Goal: Obtain resource: Obtain resource

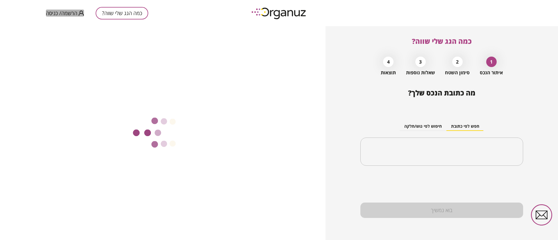
click at [67, 15] on span "הרשמה/ כניסה" at bounding box center [61, 13] width 31 height 6
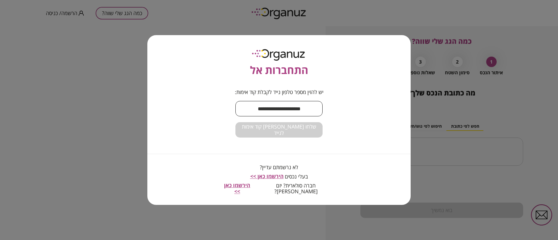
click at [250, 116] on input "text" at bounding box center [278, 108] width 87 height 17
type input "**********"
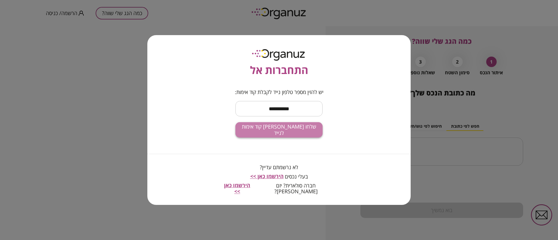
click at [303, 136] on button "שלחו [PERSON_NAME] קוד אימות לנייד" at bounding box center [278, 129] width 87 height 15
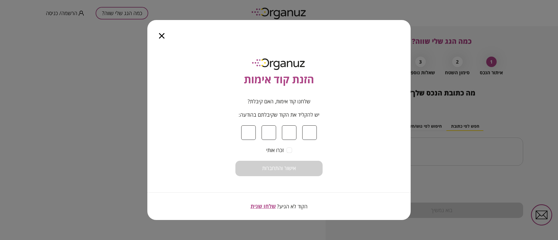
type input "*"
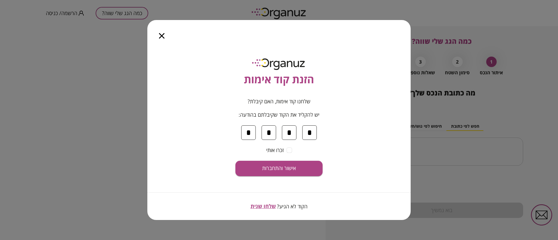
type input "*"
click at [235, 161] on button "אישור והתחברות" at bounding box center [278, 168] width 87 height 15
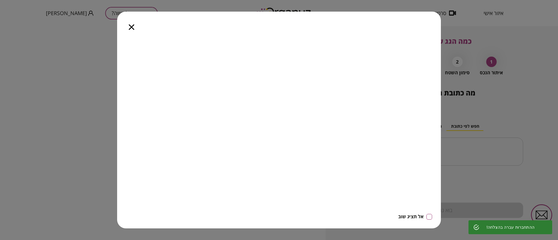
click at [131, 27] on icon "button" at bounding box center [132, 27] width 6 height 6
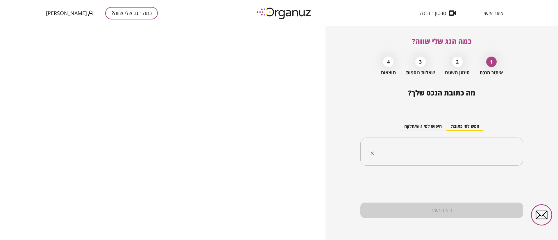
click at [414, 142] on div "​" at bounding box center [441, 152] width 163 height 28
type input "***"
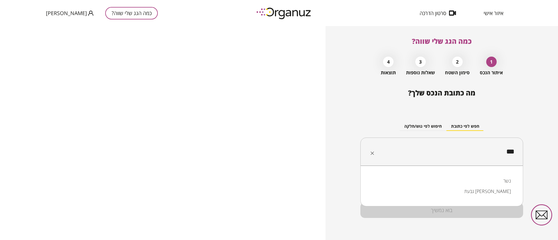
click at [456, 184] on li "נשר" at bounding box center [442, 181] width 148 height 10
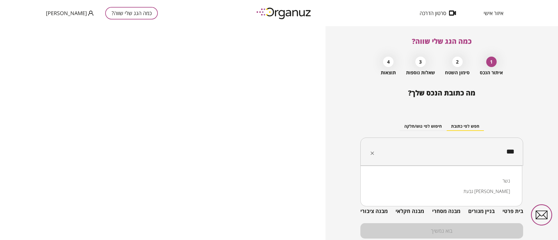
drag, startPoint x: 465, startPoint y: 154, endPoint x: 479, endPoint y: 152, distance: 14.0
click at [479, 152] on input "***" at bounding box center [443, 152] width 144 height 15
drag, startPoint x: 490, startPoint y: 152, endPoint x: 554, endPoint y: 145, distance: 63.7
click at [555, 144] on div "כמה הגג שלי שווה? 1 איתור הנכס 2 סימון השטח 3 שאלות נוספות 4 תוצאות מה כתובת הנ…" at bounding box center [441, 133] width 232 height 214
click at [502, 176] on li "[GEOGRAPHIC_DATA]" at bounding box center [441, 181] width 147 height 10
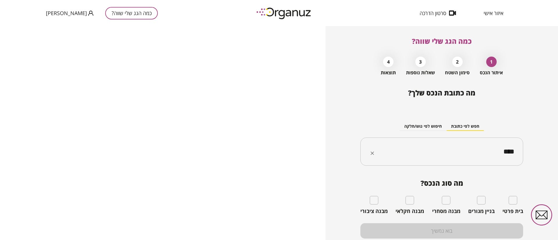
type input "****"
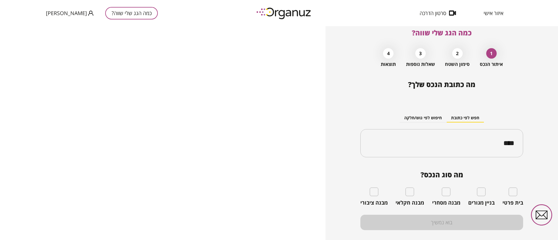
scroll to position [21, 0]
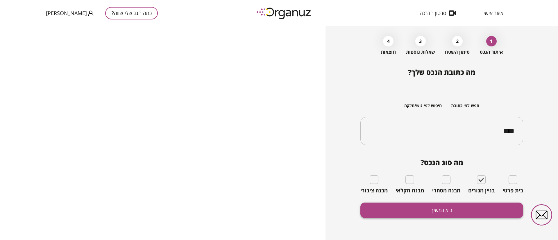
click at [474, 204] on button "בוא נמשיך" at bounding box center [441, 210] width 163 height 15
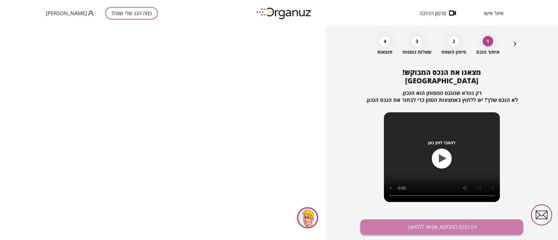
click at [438, 224] on button "זהו הנכס המבוקש, אפשר להמשיך" at bounding box center [441, 227] width 163 height 15
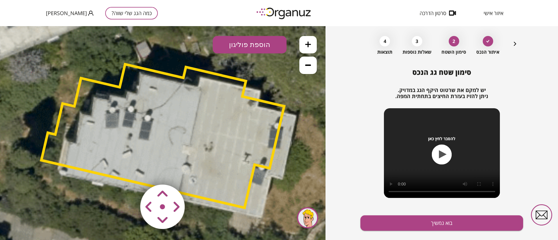
click at [128, 172] on area at bounding box center [128, 172] width 0 height 0
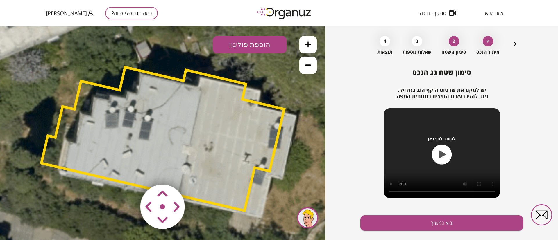
click at [128, 172] on area at bounding box center [128, 172] width 0 height 0
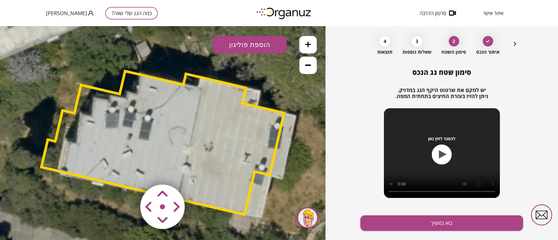
click at [128, 172] on area at bounding box center [128, 172] width 0 height 0
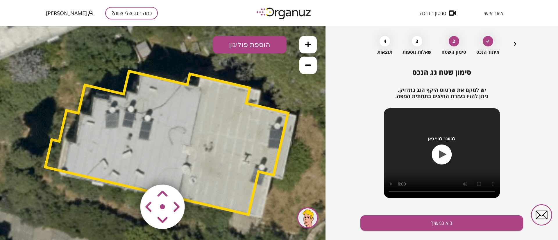
click at [128, 172] on area at bounding box center [128, 172] width 0 height 0
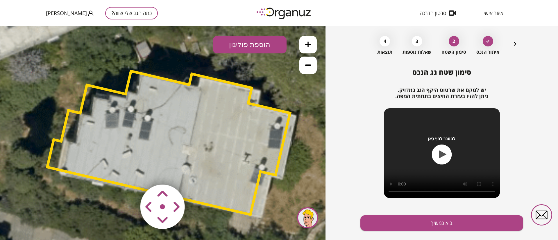
click at [128, 172] on area at bounding box center [128, 172] width 0 height 0
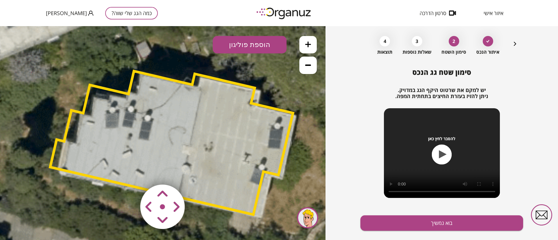
click at [128, 172] on area at bounding box center [128, 172] width 0 height 0
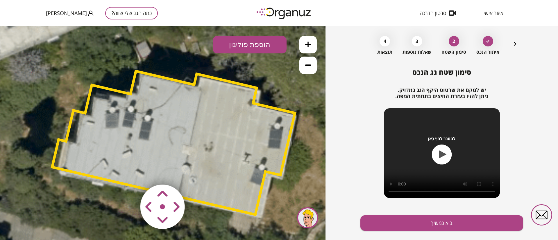
click at [128, 172] on area at bounding box center [128, 172] width 0 height 0
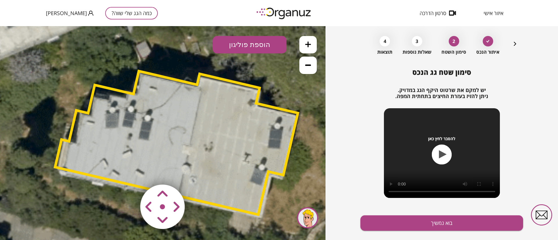
click at [128, 172] on area at bounding box center [128, 172] width 0 height 0
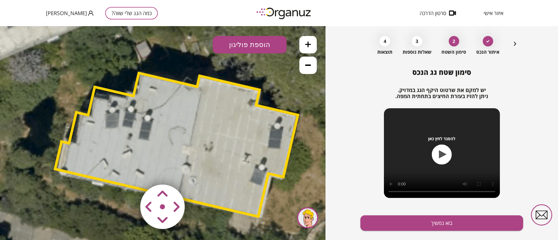
click at [128, 172] on area at bounding box center [128, 172] width 0 height 0
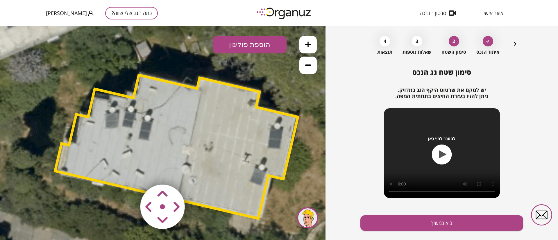
click at [128, 172] on area at bounding box center [128, 172] width 0 height 0
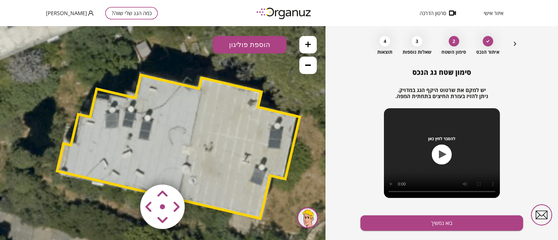
click at [128, 172] on area at bounding box center [128, 172] width 0 height 0
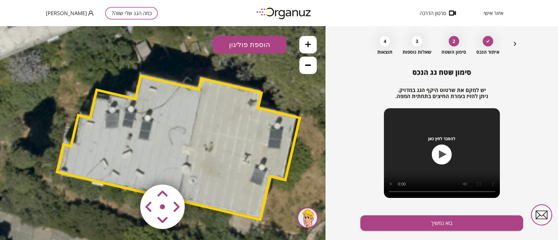
click at [128, 172] on area at bounding box center [128, 172] width 0 height 0
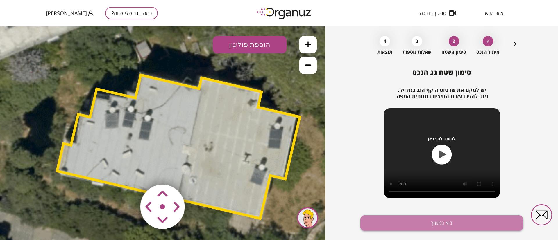
click at [380, 225] on button "בוא נמשיך" at bounding box center [441, 222] width 163 height 15
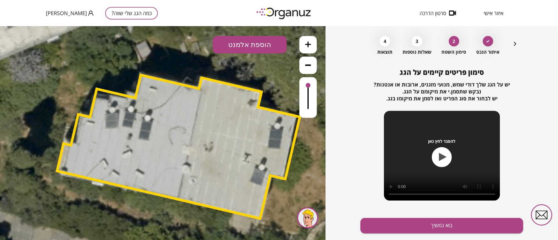
click at [261, 40] on button "הוספת אלמנט" at bounding box center [250, 44] width 74 height 17
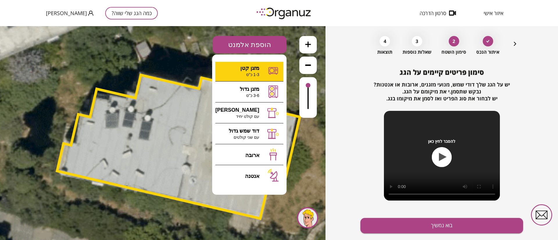
click at [264, 74] on div ".st0 { fill: #FFFFFF; } 10" at bounding box center [162, 133] width 325 height 214
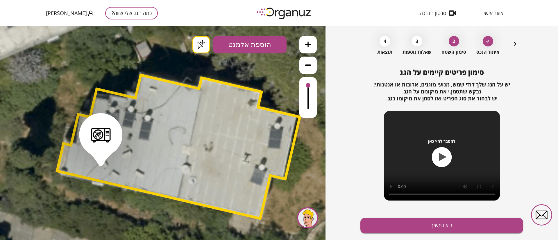
drag, startPoint x: 101, startPoint y: 161, endPoint x: 109, endPoint y: 165, distance: 9.6
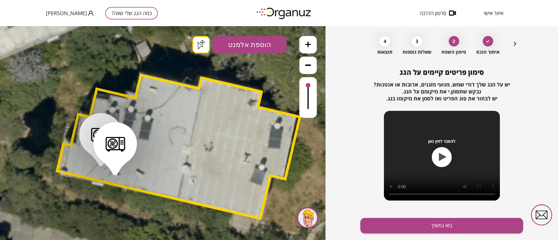
drag, startPoint x: 115, startPoint y: 170, endPoint x: 127, endPoint y: 172, distance: 13.0
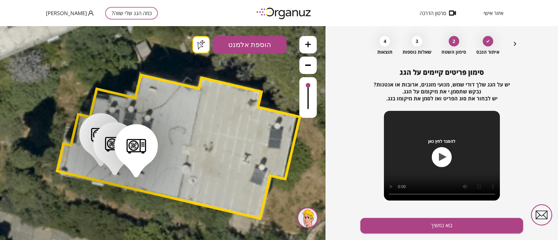
drag, startPoint x: 136, startPoint y: 172, endPoint x: 127, endPoint y: 160, distance: 14.8
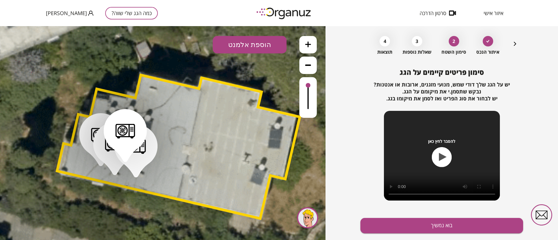
click at [254, 42] on button "הוספת אלמנט" at bounding box center [250, 44] width 74 height 17
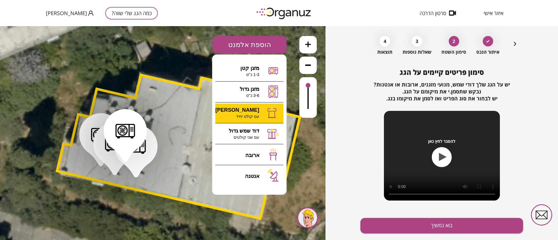
click at [248, 114] on div ".st0 { fill: #FFFFFF; } .st0 { fill: #FFFFFF; }" at bounding box center [162, 133] width 325 height 214
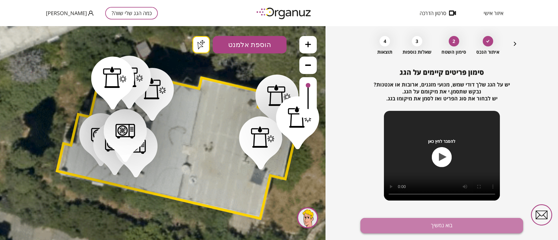
click at [445, 231] on button "בוא נמשיך" at bounding box center [441, 225] width 163 height 15
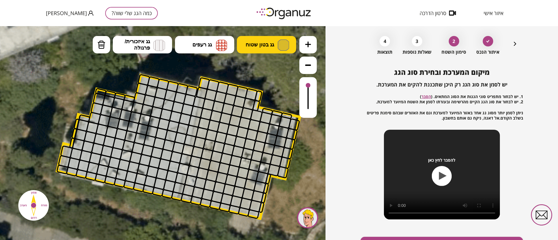
click at [275, 44] on button "גג בטון שטוח" at bounding box center [266, 44] width 59 height 17
drag, startPoint x: 265, startPoint y: 63, endPoint x: 266, endPoint y: 73, distance: 9.9
click at [265, 64] on div ".st0 { fill: #FFFFFF; } .st0 { fill: #FFFFFF; }" at bounding box center [162, 133] width 325 height 214
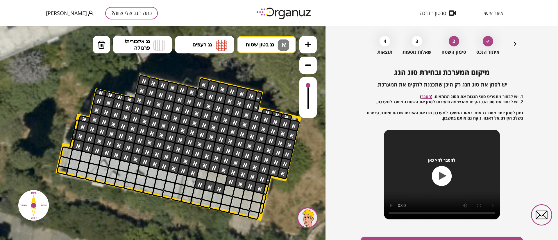
drag, startPoint x: 240, startPoint y: 93, endPoint x: 177, endPoint y: 165, distance: 95.7
drag, startPoint x: 223, startPoint y: 182, endPoint x: 215, endPoint y: 182, distance: 8.1
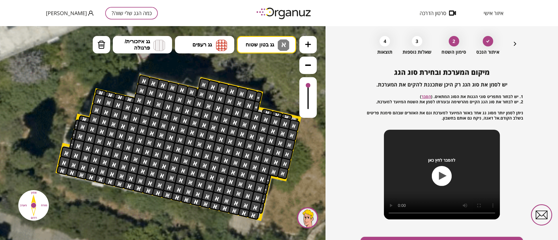
drag, startPoint x: 266, startPoint y: 188, endPoint x: 186, endPoint y: 205, distance: 81.9
click at [186, 205] on div ".st0 { fill: #FFFFFF; } .st0 { fill: #FFFFFF; }" at bounding box center [164, 132] width 765 height 765
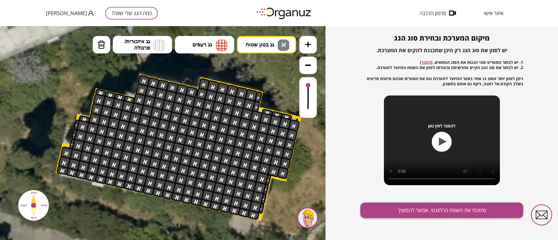
click at [389, 213] on button "סימנתי את השטח הרלוונטי, אפשר להמשיך" at bounding box center [441, 210] width 163 height 15
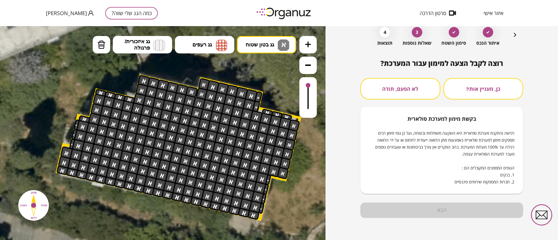
scroll to position [30, 0]
click at [457, 95] on button "כן, מעניין אותי!" at bounding box center [483, 88] width 80 height 21
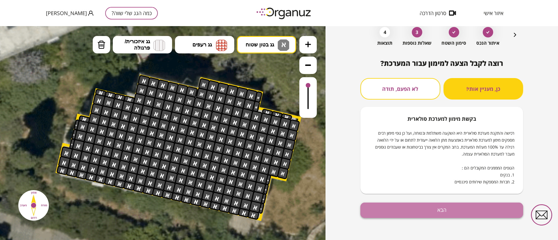
click at [459, 207] on button "הבא" at bounding box center [441, 210] width 163 height 15
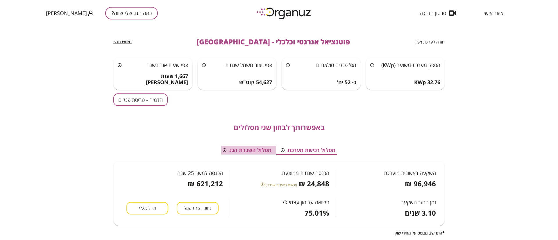
click at [250, 152] on button "מסלול השכרת הגג" at bounding box center [247, 150] width 58 height 9
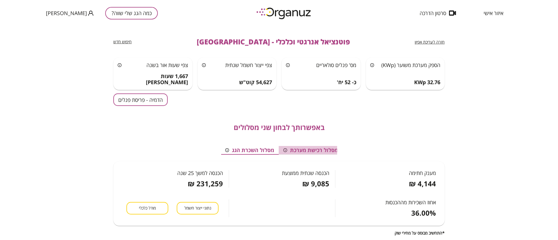
click at [304, 152] on button "מסלול רכישת מערכת" at bounding box center [310, 150] width 64 height 9
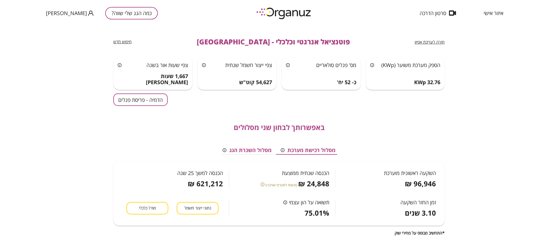
click at [148, 96] on button "הדמיה - פריסת פנלים" at bounding box center [140, 99] width 54 height 12
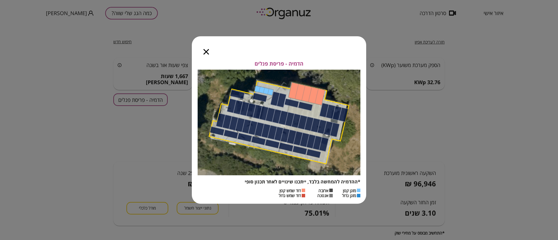
click at [206, 52] on icon "button" at bounding box center [206, 52] width 6 height 6
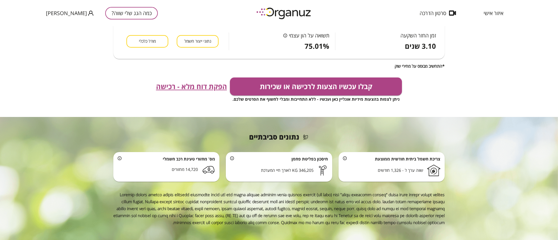
scroll to position [169, 0]
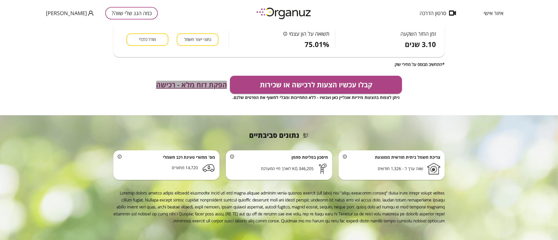
click at [203, 82] on span "הפקת דוח מלא - רכישה" at bounding box center [191, 85] width 71 height 8
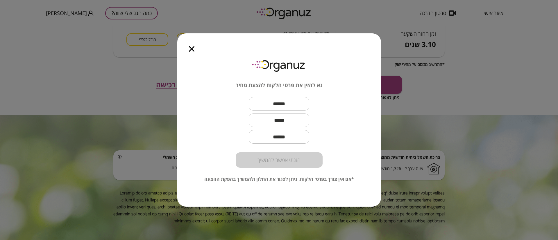
click at [190, 49] on icon "button" at bounding box center [192, 49] width 6 height 6
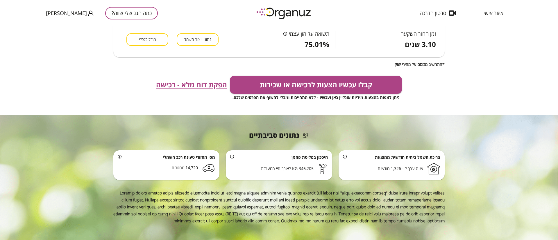
click at [105, 15] on button "כמה הגג שלי שווה?" at bounding box center [131, 13] width 53 height 12
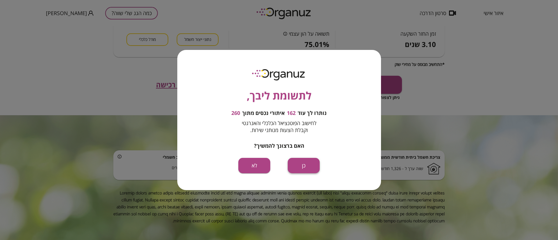
click at [305, 162] on button "כן" at bounding box center [303, 165] width 32 height 15
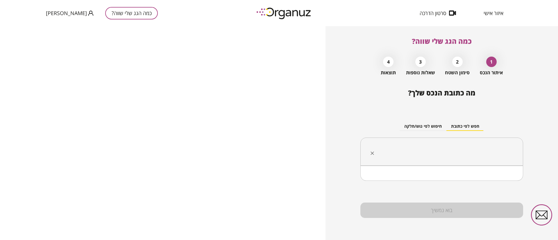
click at [408, 154] on input "text" at bounding box center [443, 152] width 144 height 15
click at [485, 184] on li "[GEOGRAPHIC_DATA]" at bounding box center [442, 181] width 148 height 10
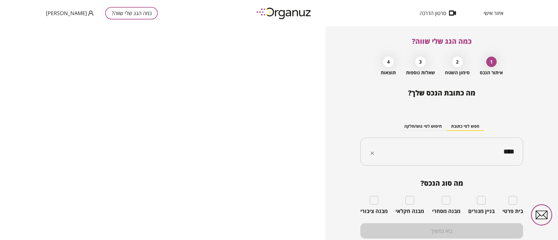
type input "****"
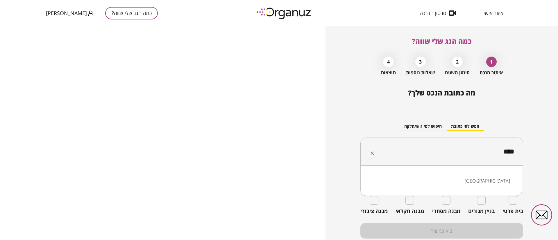
click at [427, 152] on input "****" at bounding box center [443, 152] width 144 height 15
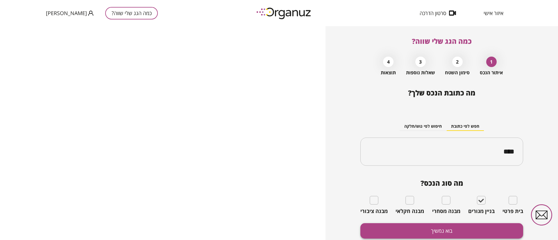
click at [469, 230] on button "בוא נמשיך" at bounding box center [441, 230] width 163 height 15
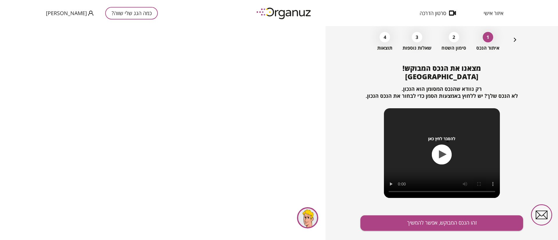
scroll to position [37, 0]
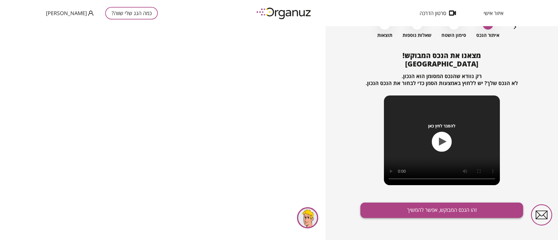
click at [461, 209] on button "זהו הנכס המבוקש, אפשר להמשיך" at bounding box center [441, 210] width 163 height 15
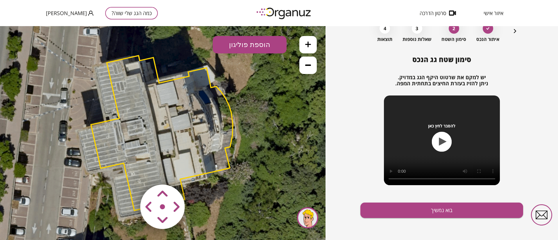
click at [128, 172] on area at bounding box center [128, 172] width 0 height 0
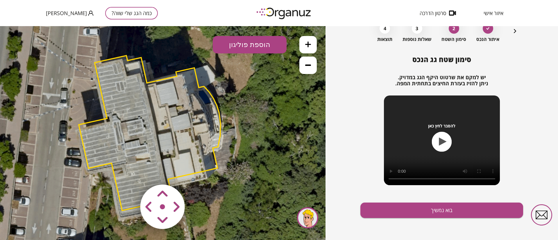
click at [128, 172] on area at bounding box center [128, 172] width 0 height 0
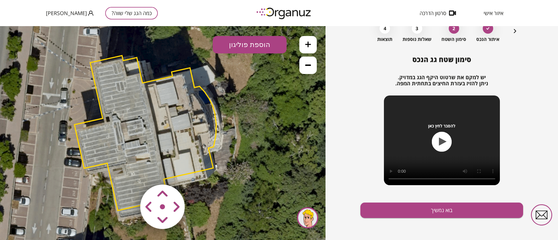
click at [128, 172] on area at bounding box center [128, 172] width 0 height 0
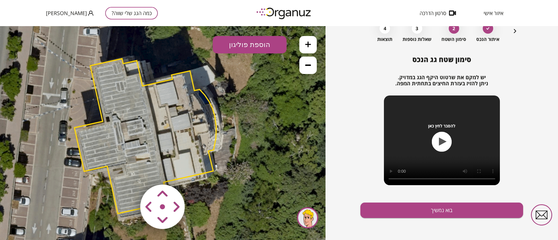
click at [128, 172] on area at bounding box center [128, 172] width 0 height 0
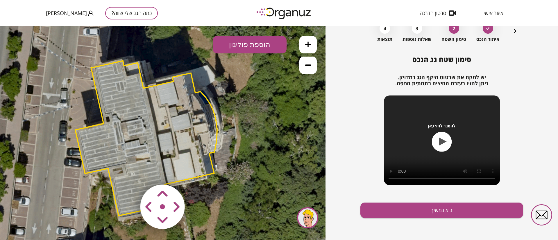
click at [128, 172] on area at bounding box center [128, 172] width 0 height 0
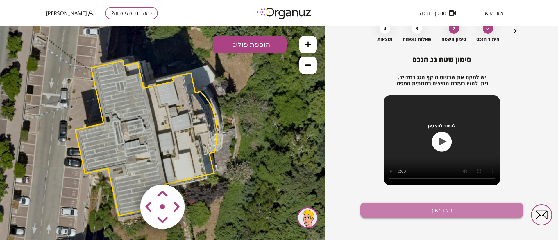
click at [386, 215] on button "בוא נמשיך" at bounding box center [441, 210] width 163 height 15
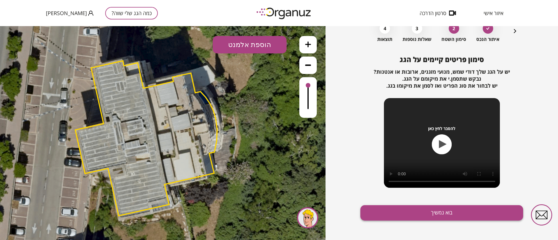
click at [383, 216] on button "בוא נמשיך" at bounding box center [441, 212] width 163 height 15
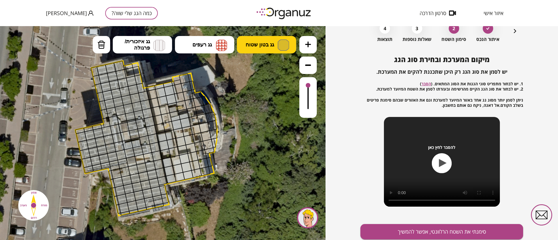
click at [247, 47] on span "גג בטון שטוח" at bounding box center [259, 45] width 28 height 6
drag, startPoint x: 256, startPoint y: 67, endPoint x: 247, endPoint y: 80, distance: 16.2
click at [256, 69] on div ".st0 { fill: #FFFFFF; } 10" at bounding box center [162, 133] width 325 height 214
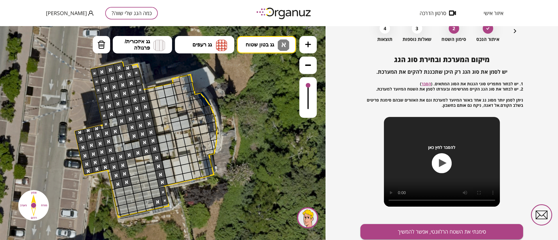
drag, startPoint x: 123, startPoint y: 66, endPoint x: 154, endPoint y: 203, distance: 139.9
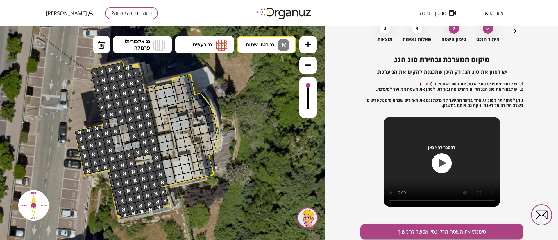
drag, startPoint x: 152, startPoint y: 170, endPoint x: 132, endPoint y: 199, distance: 35.8
drag, startPoint x: 145, startPoint y: 163, endPoint x: 139, endPoint y: 163, distance: 6.7
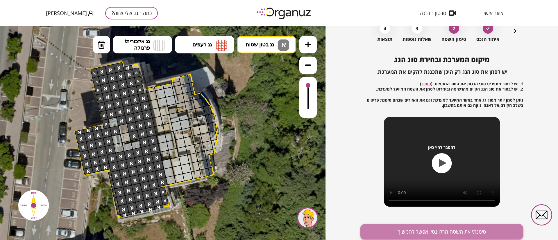
click at [403, 235] on button "סימנתי את השטח הרלוונטי, אפשר להמשיך" at bounding box center [441, 231] width 163 height 15
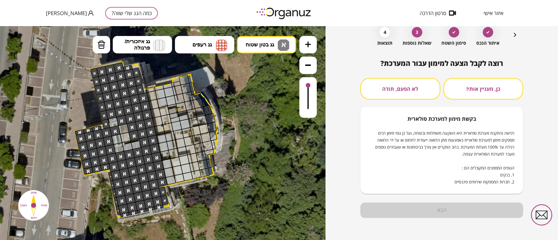
click at [460, 90] on button "כן, מעניין אותי!" at bounding box center [483, 88] width 80 height 21
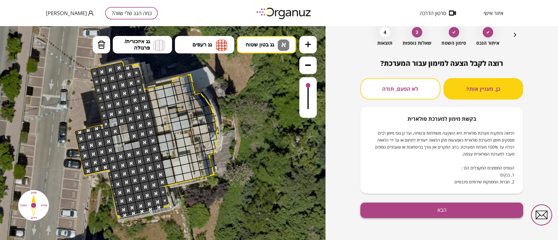
click at [467, 206] on button "הבא" at bounding box center [441, 210] width 163 height 15
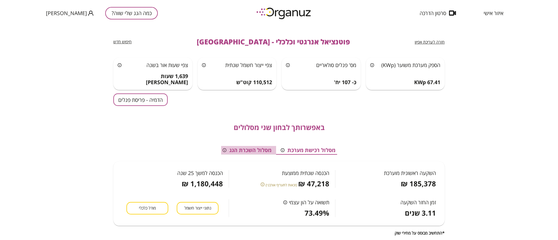
click at [253, 149] on button "מסלול השכרת הגג" at bounding box center [247, 150] width 58 height 9
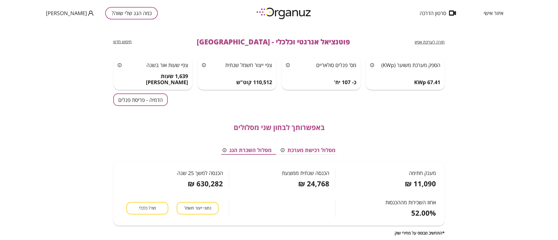
scroll to position [0, -3]
click at [149, 102] on button "הדמיה - פריסת פנלים" at bounding box center [140, 99] width 54 height 12
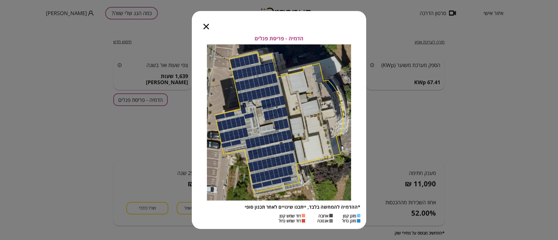
click at [206, 25] on icon "button" at bounding box center [206, 27] width 6 height 6
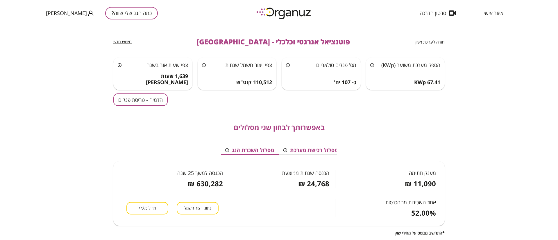
scroll to position [169, 0]
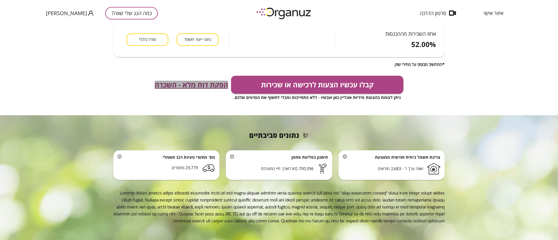
click at [195, 86] on span "הפקת דוח מלא - השכרה" at bounding box center [190, 85] width 73 height 8
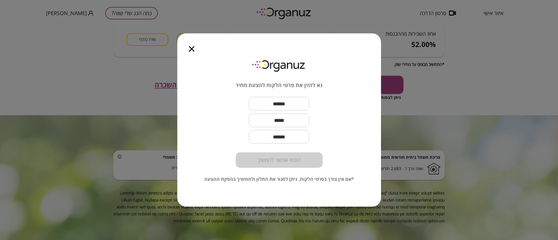
click at [193, 49] on icon "button" at bounding box center [192, 49] width 6 height 6
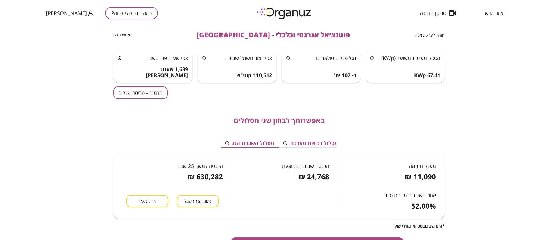
scroll to position [0, 0]
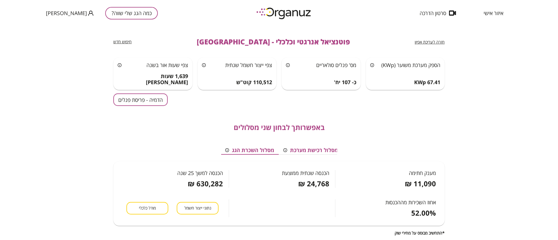
click at [118, 10] on button "כמה הגג שלי שווה?" at bounding box center [131, 13] width 53 height 12
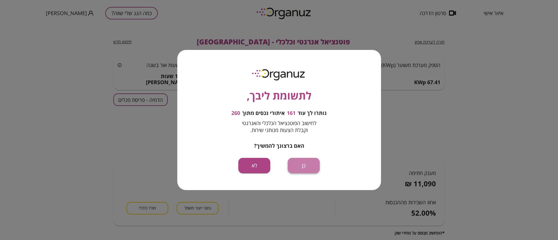
click at [307, 164] on button "כן" at bounding box center [303, 165] width 32 height 15
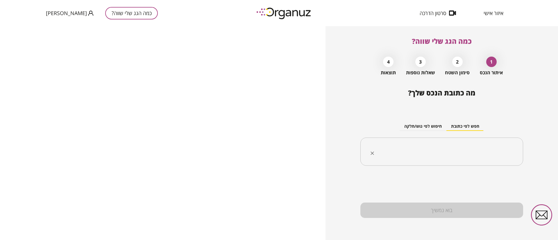
click at [405, 155] on input "text" at bounding box center [443, 152] width 144 height 15
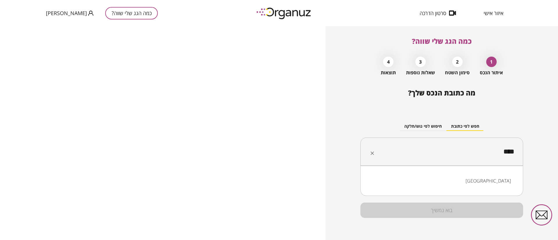
click at [476, 181] on li "[GEOGRAPHIC_DATA]" at bounding box center [442, 181] width 148 height 10
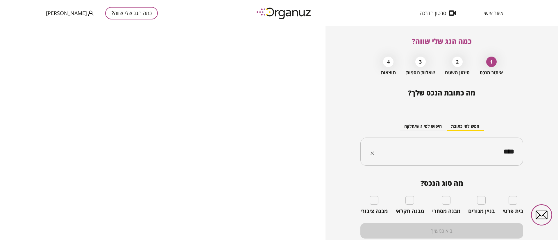
type input "****"
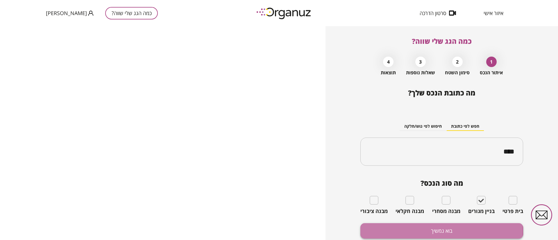
click at [418, 231] on button "בוא נמשיך" at bounding box center [441, 230] width 163 height 15
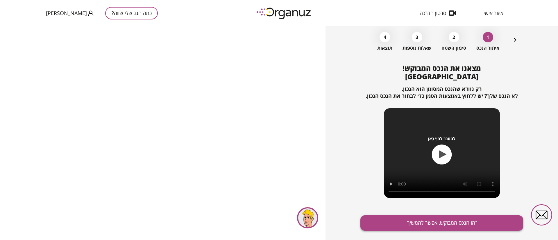
scroll to position [37, 0]
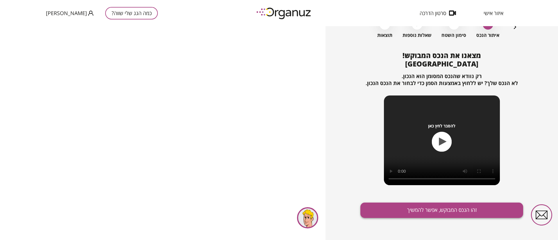
click at [447, 211] on button "זהו הנכס המבוקש, אפשר להמשיך" at bounding box center [441, 210] width 163 height 15
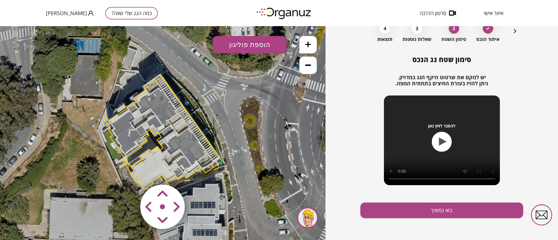
click at [111, 11] on button "כמה הגג שלי שווה?" at bounding box center [131, 13] width 53 height 12
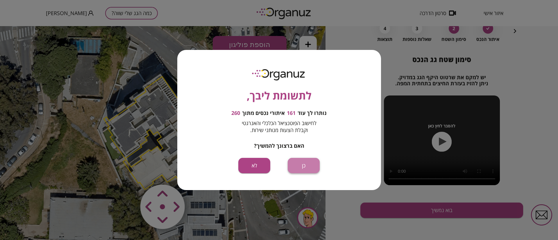
click at [308, 166] on button "כן" at bounding box center [303, 165] width 32 height 15
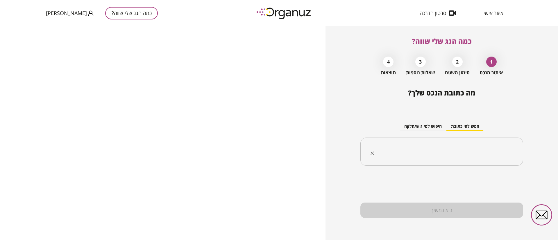
click at [435, 157] on input "text" at bounding box center [443, 152] width 144 height 15
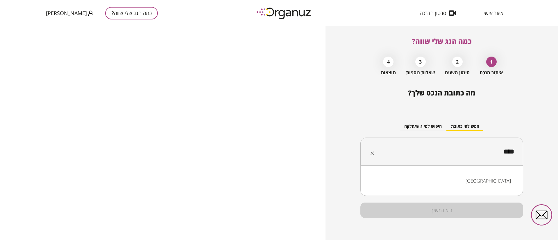
click at [510, 180] on li "[GEOGRAPHIC_DATA]" at bounding box center [442, 181] width 148 height 10
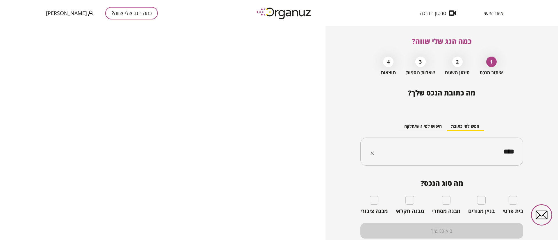
type input "****"
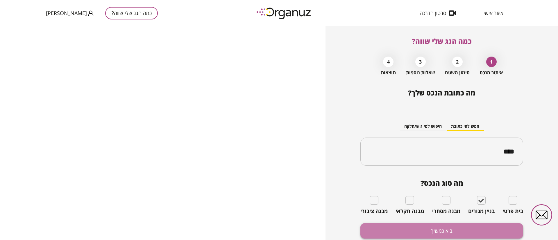
click at [473, 226] on button "בוא נמשיך" at bounding box center [441, 230] width 163 height 15
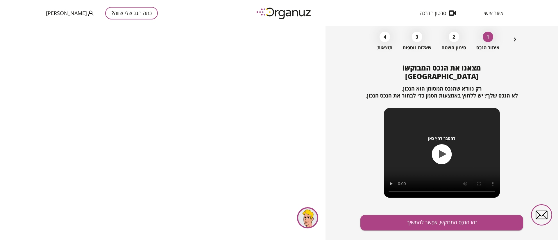
scroll to position [37, 0]
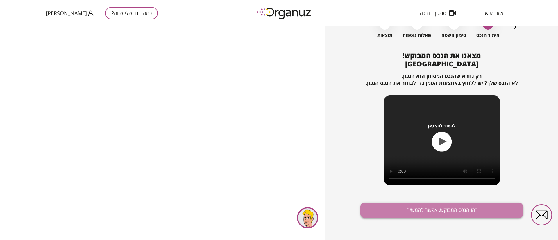
click at [453, 208] on button "זהו הנכס המבוקש, אפשר להמשיך" at bounding box center [441, 210] width 163 height 15
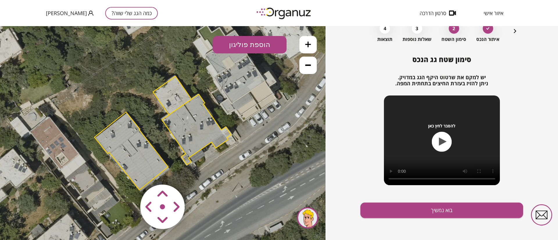
click at [128, 172] on area at bounding box center [128, 172] width 0 height 0
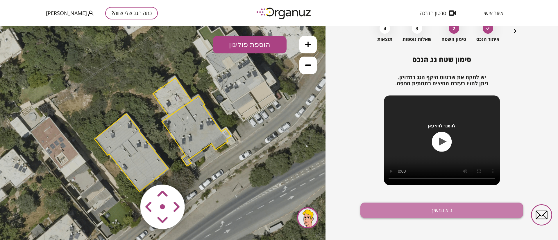
click at [384, 211] on button "בוא נמשיך" at bounding box center [441, 210] width 163 height 15
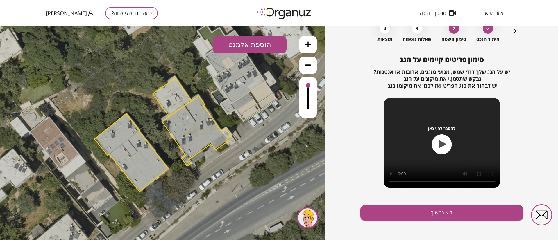
click at [308, 44] on icon at bounding box center [308, 45] width 6 height 6
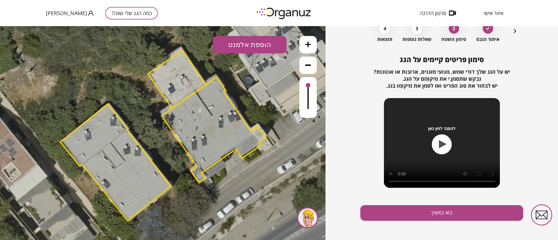
click at [308, 44] on icon at bounding box center [308, 45] width 6 height 6
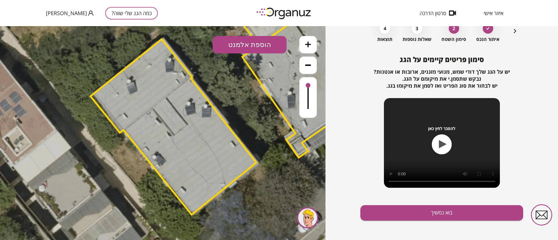
drag, startPoint x: 161, startPoint y: 152, endPoint x: 239, endPoint y: 104, distance: 91.2
click at [239, 104] on icon at bounding box center [246, 83] width 941 height 941
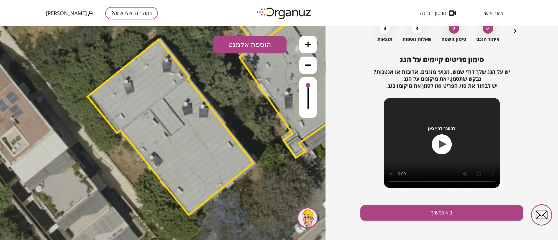
click at [267, 47] on button "הוספת אלמנט" at bounding box center [250, 44] width 74 height 17
click at [256, 72] on div ".st0 { fill: #FFFFFF; } .st0 { fill: #FFFFFF; }" at bounding box center [162, 133] width 325 height 214
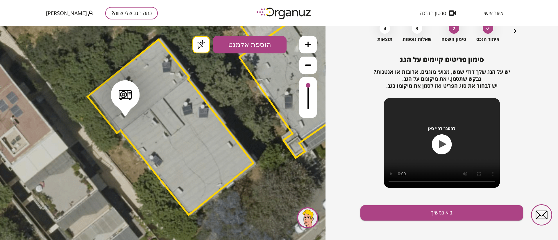
drag, startPoint x: 125, startPoint y: 112, endPoint x: 116, endPoint y: 103, distance: 12.7
drag, startPoint x: 110, startPoint y: 95, endPoint x: 137, endPoint y: 112, distance: 31.8
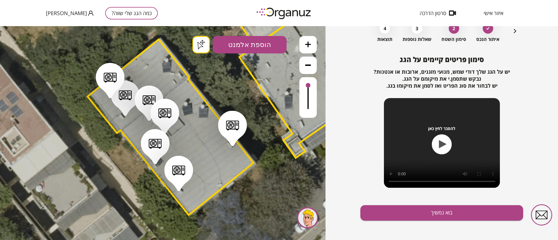
drag, startPoint x: 232, startPoint y: 143, endPoint x: 199, endPoint y: 101, distance: 53.3
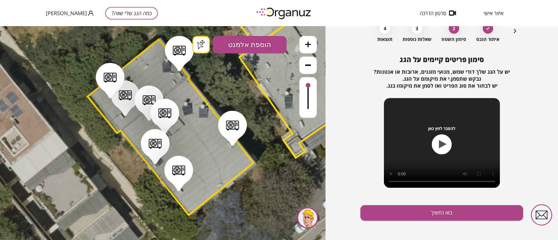
drag, startPoint x: 179, startPoint y: 68, endPoint x: 173, endPoint y: 77, distance: 11.0
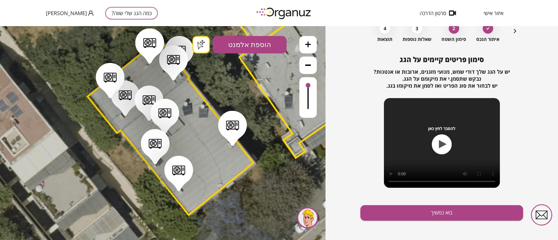
drag, startPoint x: 150, startPoint y: 60, endPoint x: 161, endPoint y: 64, distance: 11.8
click at [270, 43] on button "הוספת אלמנט" at bounding box center [250, 44] width 74 height 17
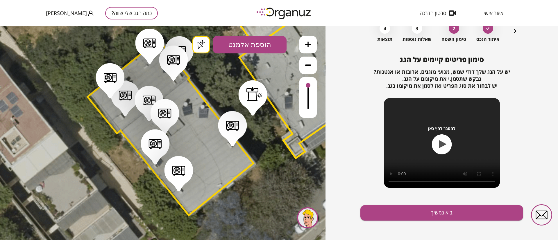
drag, startPoint x: 253, startPoint y: 112, endPoint x: 221, endPoint y: 115, distance: 32.0
click at [251, 112] on div ".st0 { fill: #FFFFFF; } .st0 { fill: #FFFFFF; }" at bounding box center [162, 133] width 325 height 214
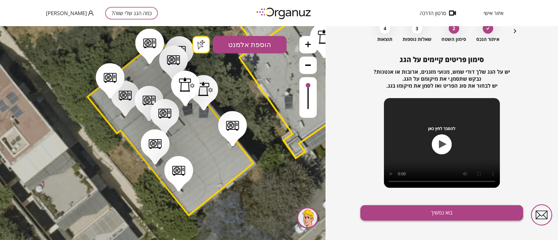
click at [447, 213] on button "בוא נמשיך" at bounding box center [441, 212] width 163 height 15
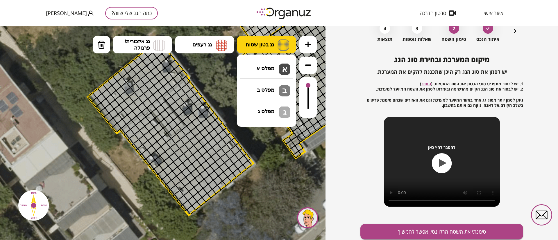
click at [260, 40] on button "גג בטון שטוח" at bounding box center [266, 44] width 59 height 17
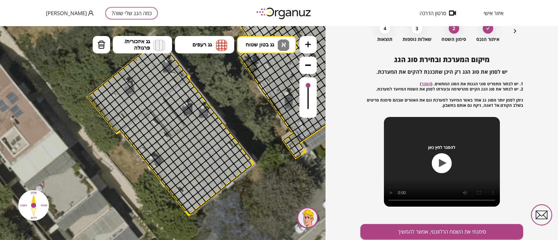
click at [268, 71] on div ".st0 { fill: #FFFFFF; } .st0 { fill: #FFFFFF; }" at bounding box center [162, 133] width 325 height 214
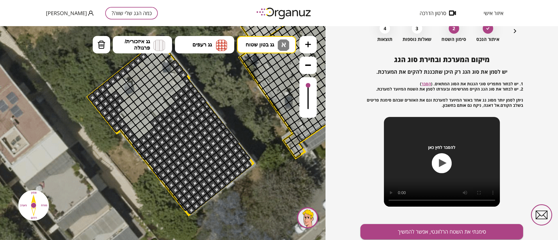
drag, startPoint x: 246, startPoint y: 158, endPoint x: 121, endPoint y: 105, distance: 135.5
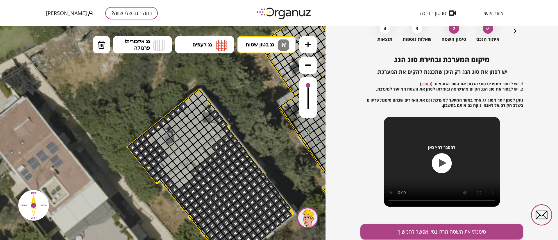
drag, startPoint x: 233, startPoint y: 90, endPoint x: 263, endPoint y: 124, distance: 45.3
click at [265, 126] on icon at bounding box center [283, 133] width 941 height 941
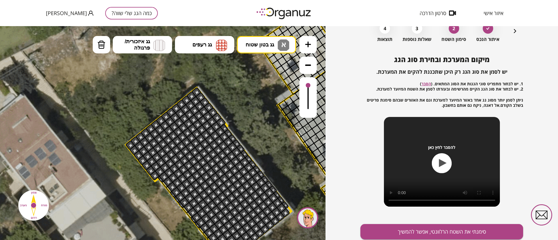
drag, startPoint x: 195, startPoint y: 91, endPoint x: 161, endPoint y: 144, distance: 63.1
drag, startPoint x: 167, startPoint y: 188, endPoint x: 179, endPoint y: 205, distance: 21.0
click at [179, 205] on div ".st0 { fill: #FFFFFF; } .st0 { fill: #FFFFFF; }" at bounding box center [281, 131] width 941 height 941
drag, startPoint x: 185, startPoint y: 208, endPoint x: 241, endPoint y: 182, distance: 61.2
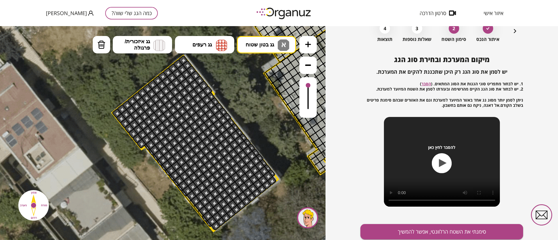
drag, startPoint x: 269, startPoint y: 160, endPoint x: 256, endPoint y: 130, distance: 32.5
click at [256, 130] on icon at bounding box center [267, 99] width 941 height 941
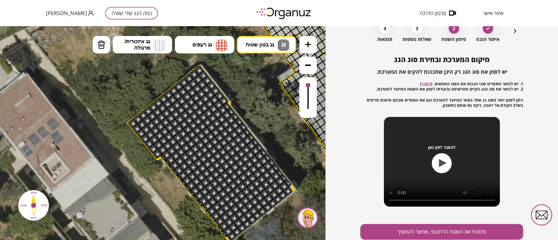
drag, startPoint x: 178, startPoint y: 195, endPoint x: 189, endPoint y: 197, distance: 10.8
click at [189, 197] on icon at bounding box center [283, 110] width 941 height 941
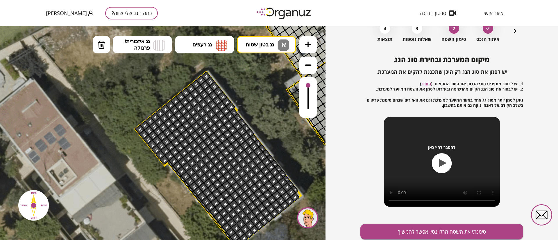
drag, startPoint x: 201, startPoint y: 206, endPoint x: 207, endPoint y: 210, distance: 7.4
click at [207, 210] on polygon at bounding box center [218, 160] width 166 height 176
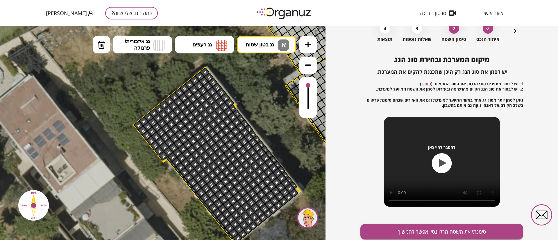
drag, startPoint x: 208, startPoint y: 210, endPoint x: 222, endPoint y: 221, distance: 17.6
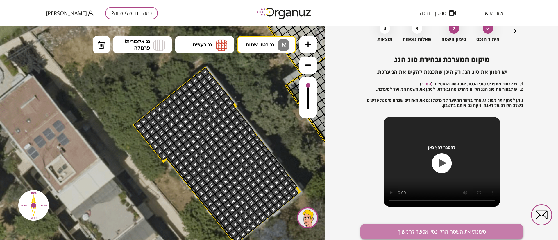
click at [411, 230] on button "סימנתי את השטח הרלוונטי, אפשר להמשיך" at bounding box center [441, 231] width 163 height 15
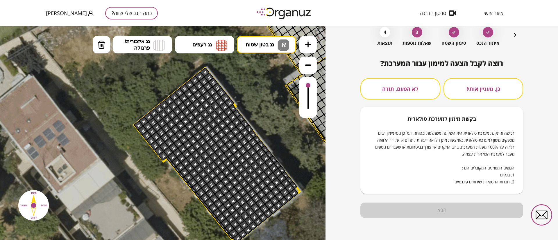
scroll to position [30, 0]
click at [469, 92] on button "כן, מעניין אותי!" at bounding box center [483, 88] width 80 height 21
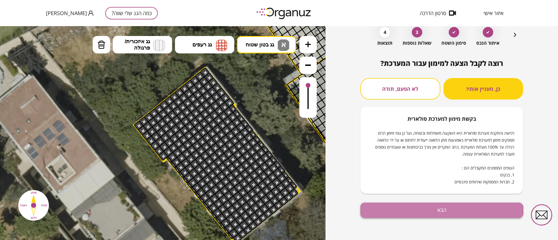
click at [435, 210] on button "הבא" at bounding box center [441, 210] width 163 height 15
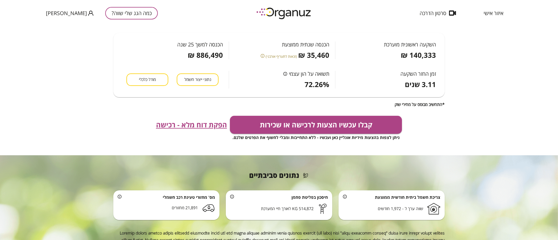
scroll to position [131, 0]
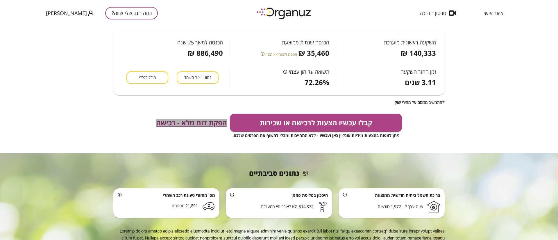
click at [176, 119] on span "הפקת דוח מלא - רכישה" at bounding box center [191, 123] width 71 height 8
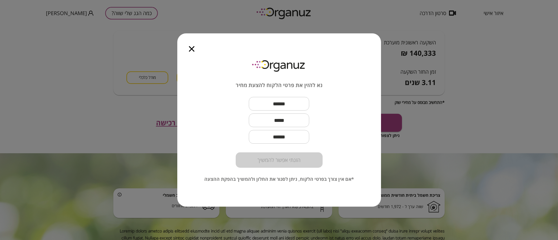
click at [193, 51] on icon "button" at bounding box center [192, 49] width 6 height 6
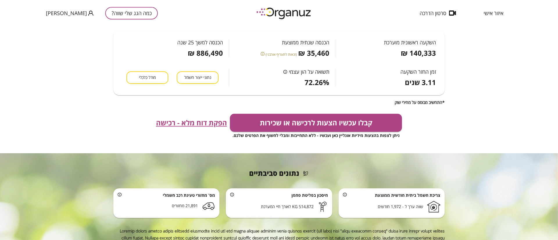
click at [128, 13] on button "כמה הגג שלי שווה?" at bounding box center [131, 13] width 53 height 12
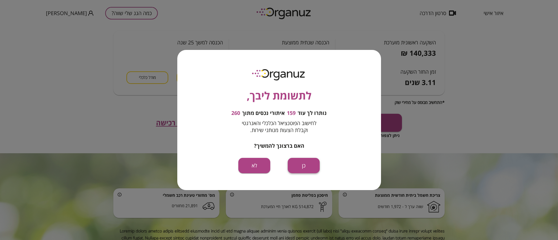
click at [302, 168] on button "כן" at bounding box center [303, 165] width 32 height 15
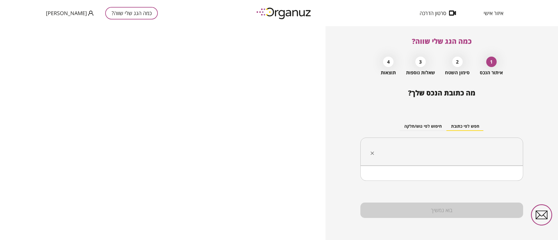
click at [421, 151] on input "text" at bounding box center [443, 152] width 144 height 15
type input "****"
click at [475, 187] on ul "[GEOGRAPHIC_DATA]" at bounding box center [442, 180] width 148 height 15
click at [479, 179] on li "[GEOGRAPHIC_DATA]" at bounding box center [442, 181] width 148 height 10
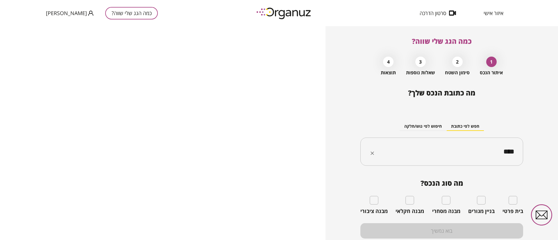
type input "****"
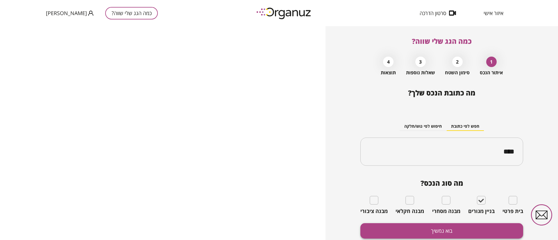
click at [477, 227] on button "בוא נמשיך" at bounding box center [441, 230] width 163 height 15
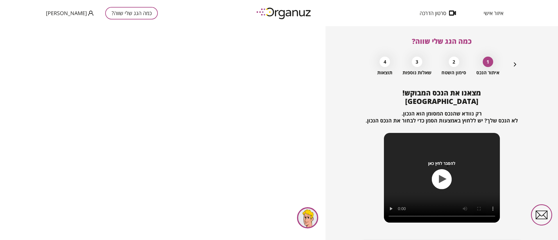
scroll to position [37, 0]
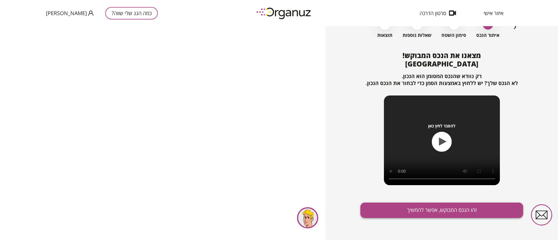
click at [423, 205] on button "זהו הנכס המבוקש, אפשר להמשיך" at bounding box center [441, 210] width 163 height 15
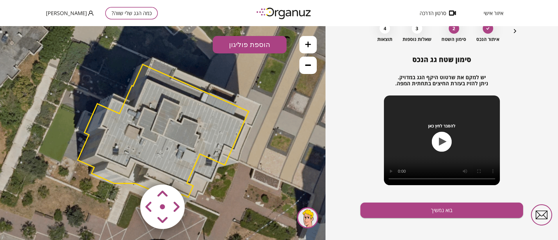
click at [128, 172] on area at bounding box center [128, 172] width 0 height 0
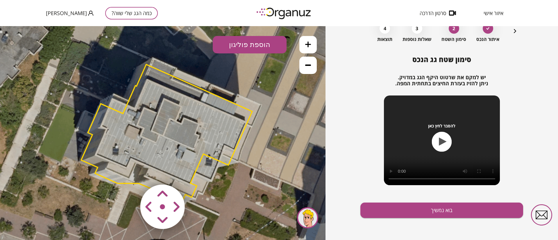
click at [128, 172] on area at bounding box center [128, 172] width 0 height 0
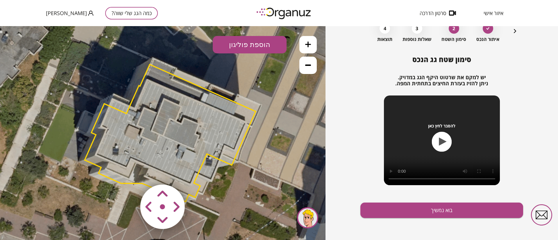
click at [128, 172] on area at bounding box center [128, 172] width 0 height 0
drag, startPoint x: 180, startPoint y: 205, endPoint x: 172, endPoint y: 200, distance: 9.1
click at [128, 172] on area at bounding box center [128, 172] width 0 height 0
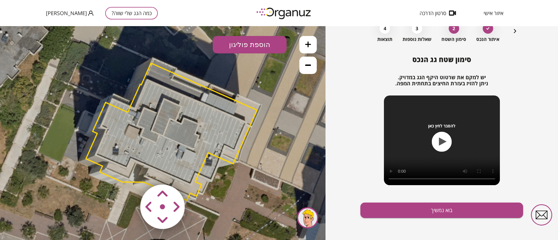
click at [128, 172] on area at bounding box center [128, 172] width 0 height 0
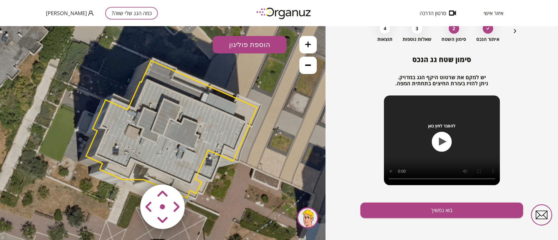
click at [128, 172] on area at bounding box center [128, 172] width 0 height 0
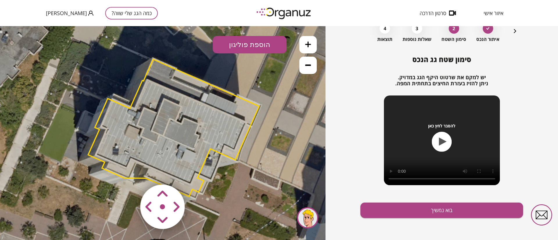
click at [128, 172] on area at bounding box center [128, 172] width 0 height 0
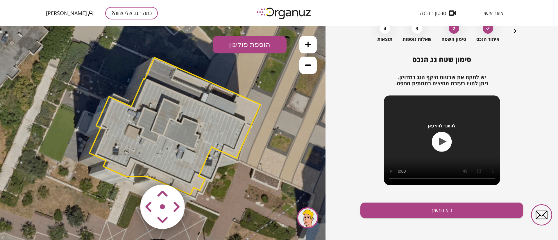
drag, startPoint x: 157, startPoint y: 196, endPoint x: 174, endPoint y: 203, distance: 18.0
click at [128, 172] on area at bounding box center [128, 172] width 0 height 0
drag, startPoint x: 181, startPoint y: 206, endPoint x: 173, endPoint y: 207, distance: 7.6
click at [128, 172] on area at bounding box center [128, 172] width 0 height 0
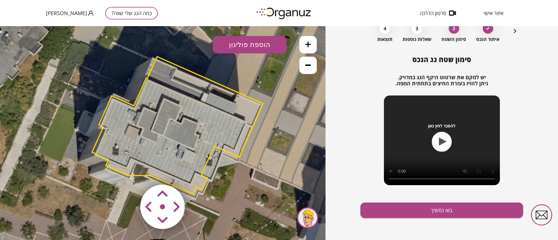
click at [128, 172] on area at bounding box center [128, 172] width 0 height 0
drag, startPoint x: 172, startPoint y: 213, endPoint x: 166, endPoint y: 219, distance: 9.4
click at [128, 172] on area at bounding box center [128, 172] width 0 height 0
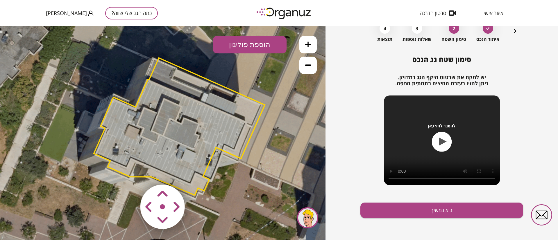
drag, startPoint x: 159, startPoint y: 199, endPoint x: 150, endPoint y: 206, distance: 10.9
click at [128, 172] on area at bounding box center [128, 172] width 0 height 0
click at [394, 208] on button "בוא נמשיך" at bounding box center [441, 210] width 163 height 15
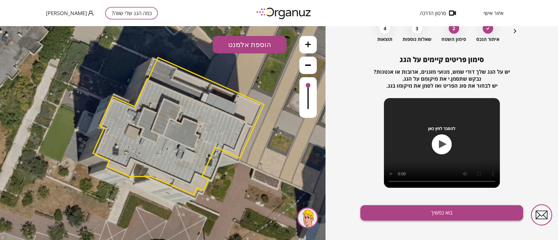
click at [393, 212] on button "בוא נמשיך" at bounding box center [441, 212] width 163 height 15
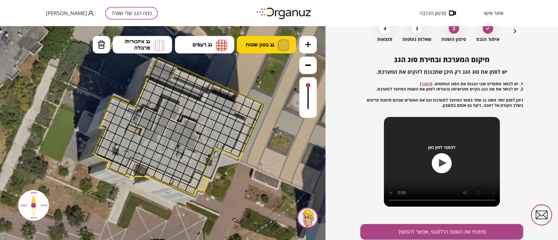
click at [256, 47] on span "גג בטון שטוח" at bounding box center [259, 45] width 28 height 6
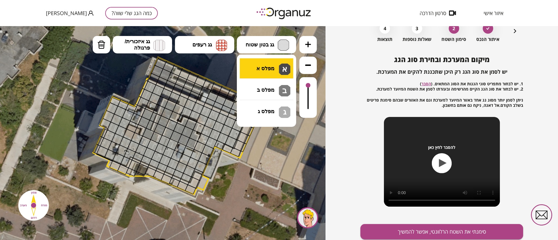
click at [263, 70] on div ".st0 { fill: #FFFFFF; } 10" at bounding box center [162, 133] width 325 height 214
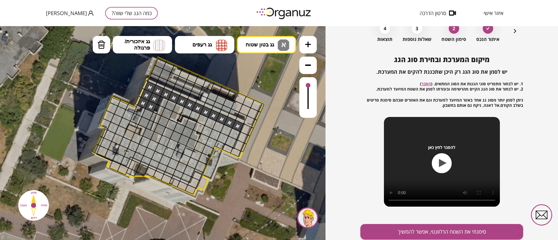
drag, startPoint x: 237, startPoint y: 127, endPoint x: 145, endPoint y: 100, distance: 96.2
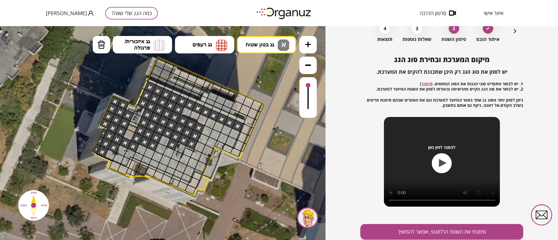
drag, startPoint x: 123, startPoint y: 105, endPoint x: 174, endPoint y: 141, distance: 62.7
drag, startPoint x: 166, startPoint y: 141, endPoint x: 125, endPoint y: 157, distance: 43.4
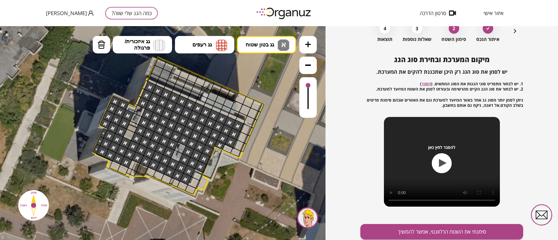
drag, startPoint x: 145, startPoint y: 159, endPoint x: 166, endPoint y: 153, distance: 21.1
drag, startPoint x: 196, startPoint y: 93, endPoint x: 167, endPoint y: 82, distance: 31.3
drag, startPoint x: 241, startPoint y: 112, endPoint x: 237, endPoint y: 101, distance: 11.3
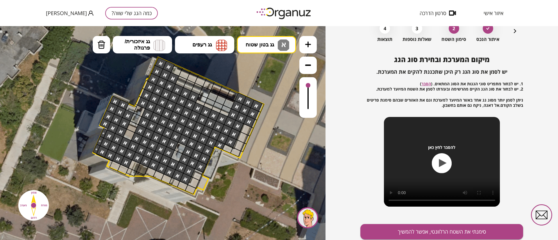
click at [416, 227] on button "סימנתי את השטח הרלוונטי, אפשר להמשיך" at bounding box center [441, 231] width 163 height 15
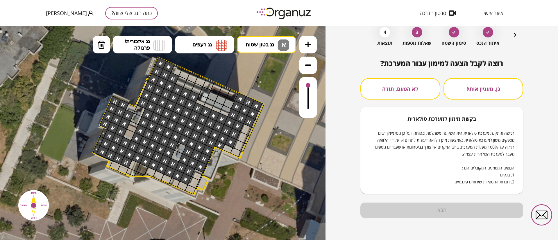
scroll to position [30, 0]
drag, startPoint x: 468, startPoint y: 95, endPoint x: 464, endPoint y: 98, distance: 4.8
click at [467, 95] on button "כן, מעניין אותי!" at bounding box center [483, 88] width 80 height 21
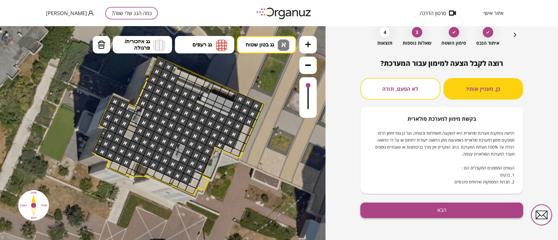
click at [454, 208] on button "הבא" at bounding box center [441, 210] width 163 height 15
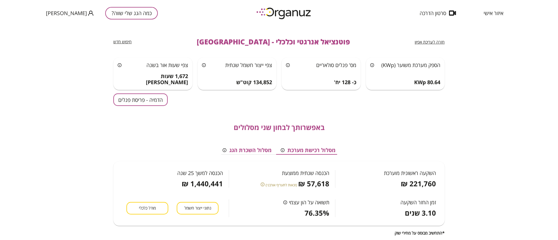
click at [157, 103] on button "הדמיה - פריסת פנלים" at bounding box center [140, 99] width 54 height 12
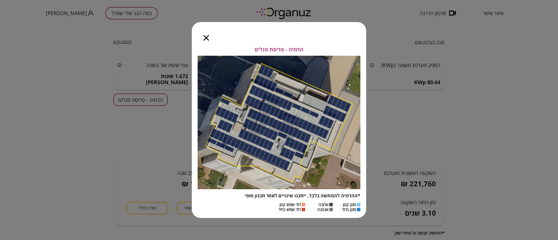
click at [207, 37] on icon "button" at bounding box center [206, 38] width 6 height 6
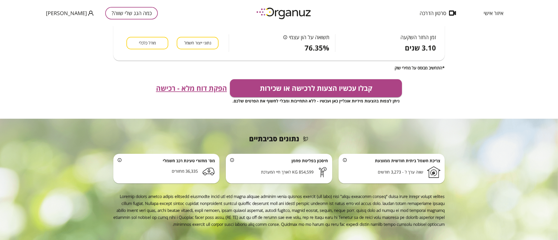
scroll to position [169, 0]
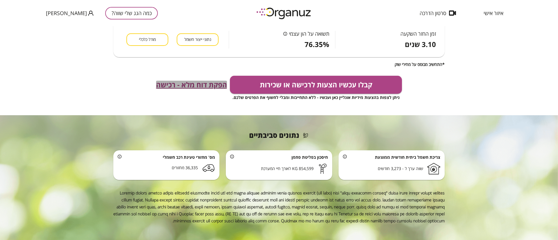
click at [208, 87] on span "הפקת דוח מלא - רכישה" at bounding box center [191, 85] width 71 height 8
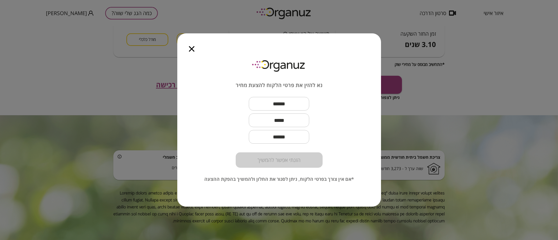
click at [194, 46] on icon "button" at bounding box center [192, 49] width 6 height 6
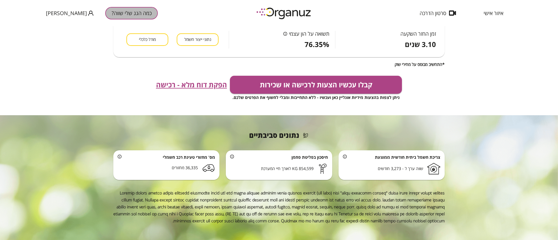
click at [105, 15] on button "כמה הגג שלי שווה?" at bounding box center [131, 13] width 53 height 12
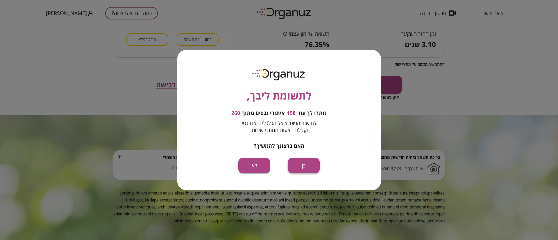
click at [304, 171] on button "כן" at bounding box center [303, 165] width 32 height 15
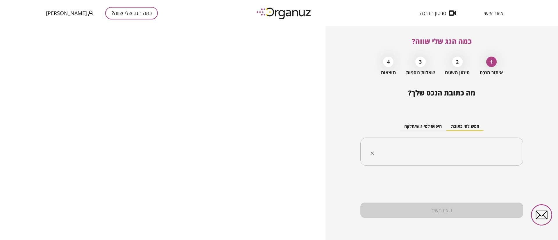
click at [470, 151] on input "text" at bounding box center [443, 152] width 144 height 15
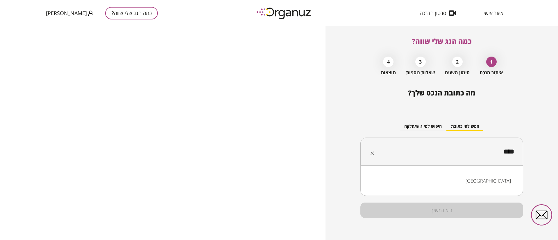
click at [501, 183] on li "[GEOGRAPHIC_DATA]" at bounding box center [442, 181] width 148 height 10
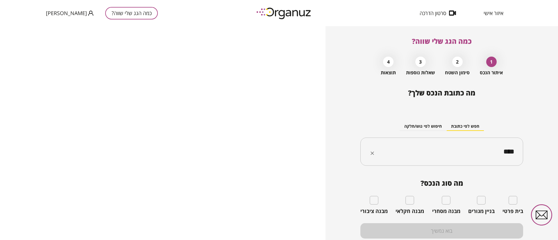
type input "****"
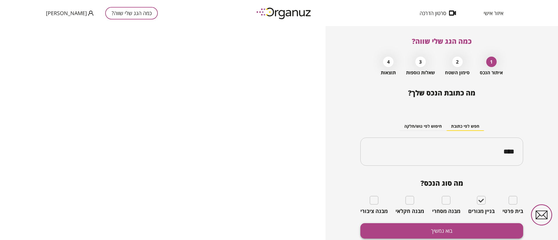
click at [474, 226] on button "בוא נמשיך" at bounding box center [441, 230] width 163 height 15
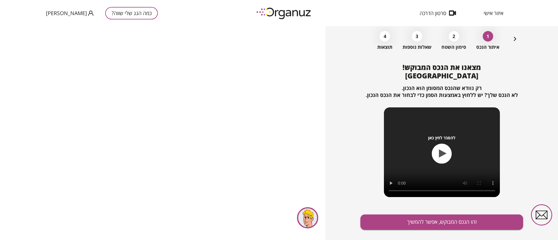
scroll to position [37, 0]
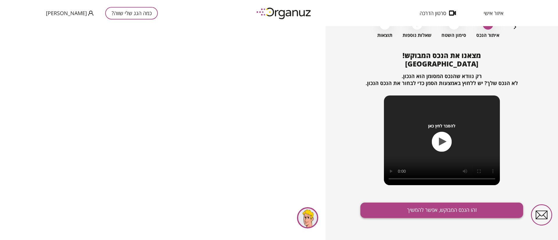
click at [443, 212] on button "זהו הנכס המבוקש, אפשר להמשיך" at bounding box center [441, 210] width 163 height 15
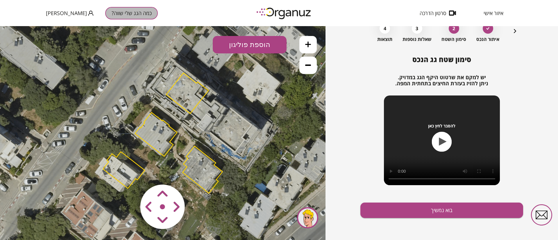
click at [120, 9] on button "כמה הגג שלי שווה?" at bounding box center [131, 13] width 53 height 12
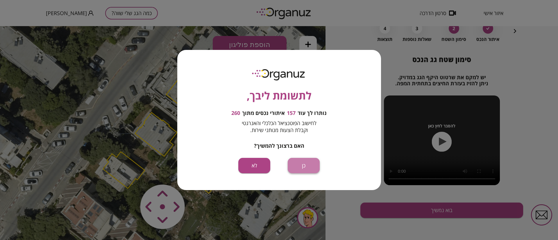
click at [309, 163] on button "כן" at bounding box center [303, 165] width 32 height 15
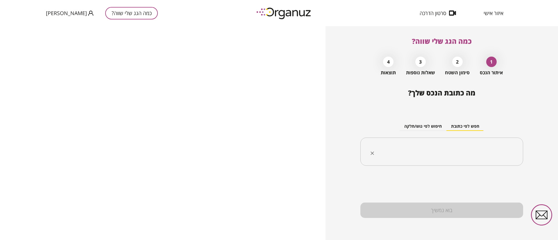
click at [454, 154] on input "text" at bounding box center [443, 152] width 144 height 15
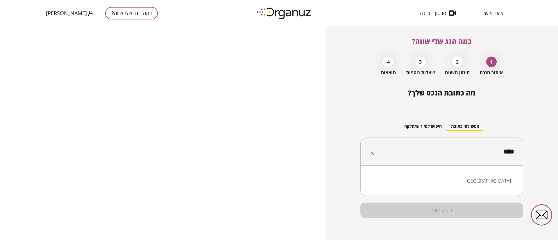
click at [467, 179] on li "[GEOGRAPHIC_DATA]" at bounding box center [442, 181] width 148 height 10
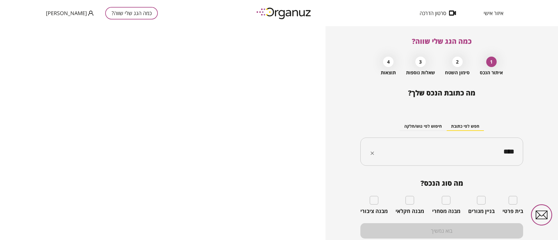
type input "****"
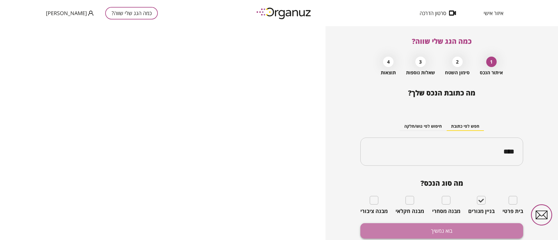
click at [475, 226] on button "בוא נמשיך" at bounding box center [441, 230] width 163 height 15
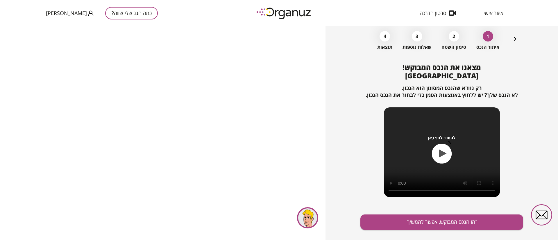
scroll to position [37, 0]
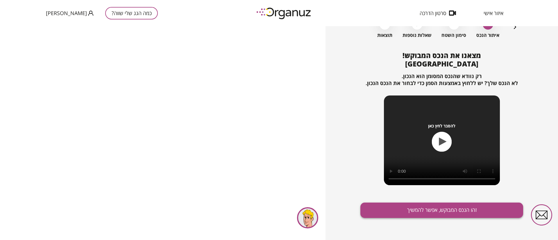
click at [433, 216] on button "זהו הנכס המבוקש, אפשר להמשיך" at bounding box center [441, 210] width 163 height 15
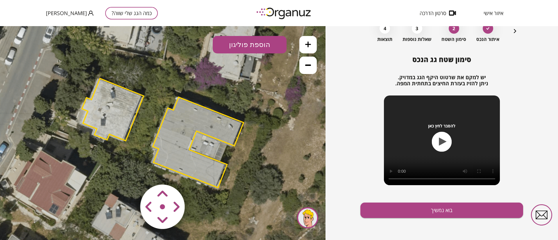
click at [301, 43] on button at bounding box center [307, 44] width 17 height 17
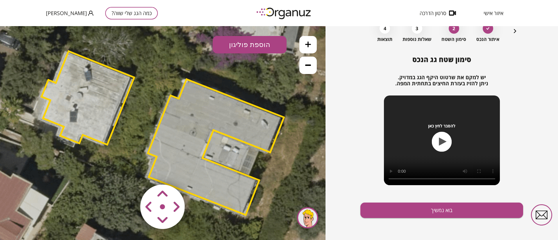
click at [301, 43] on button at bounding box center [307, 44] width 17 height 17
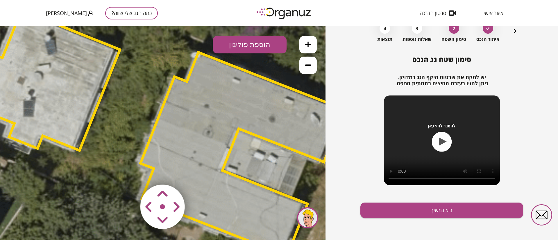
click at [304, 69] on button at bounding box center [307, 65] width 17 height 17
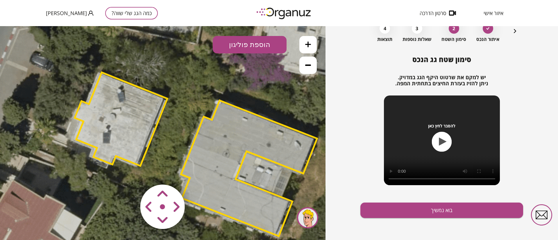
drag, startPoint x: 126, startPoint y: 140, endPoint x: 163, endPoint y: 159, distance: 41.3
click at [160, 160] on icon at bounding box center [195, 152] width 745 height 745
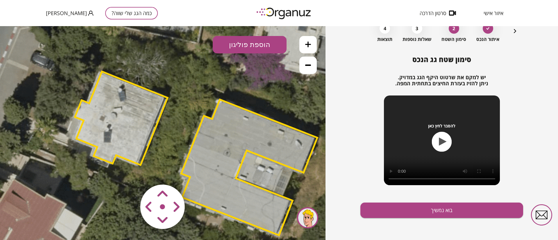
click at [128, 172] on area at bounding box center [128, 172] width 0 height 0
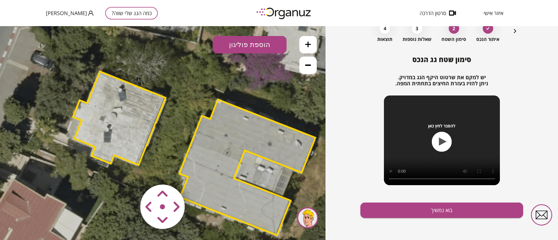
click at [128, 172] on area at bounding box center [128, 172] width 0 height 0
click at [406, 215] on button "בוא נמשיך" at bounding box center [441, 210] width 163 height 15
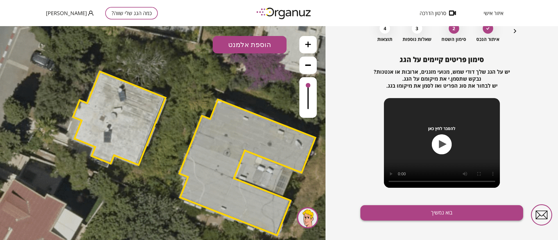
click at [381, 214] on button "בוא נמשיך" at bounding box center [441, 212] width 163 height 15
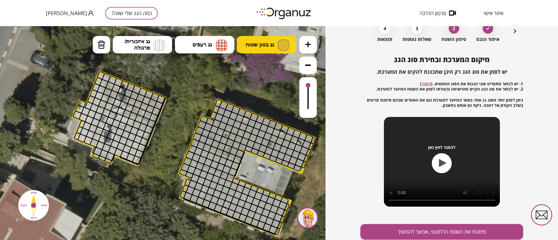
click at [266, 47] on span "גג בטון שטוח" at bounding box center [259, 45] width 28 height 6
click at [271, 62] on div ".st0 { fill: #FFFFFF; } 10" at bounding box center [162, 133] width 325 height 214
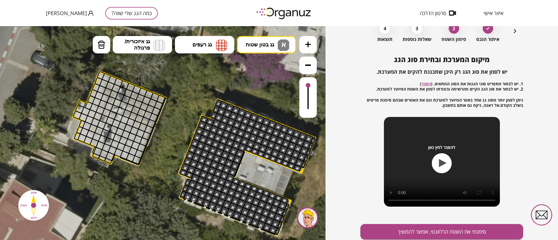
drag, startPoint x: 310, startPoint y: 139, endPoint x: 201, endPoint y: 177, distance: 115.3
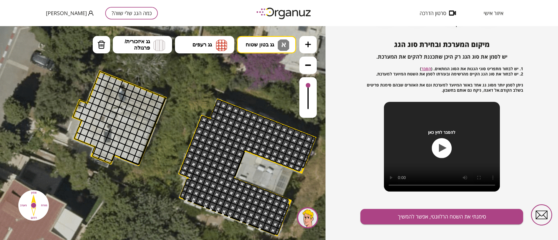
scroll to position [55, 0]
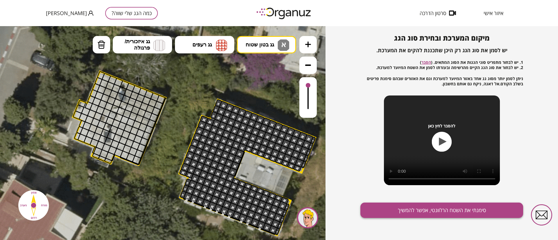
click at [426, 207] on button "סימנתי את השטח הרלוונטי, אפשר להמשיך" at bounding box center [441, 210] width 163 height 15
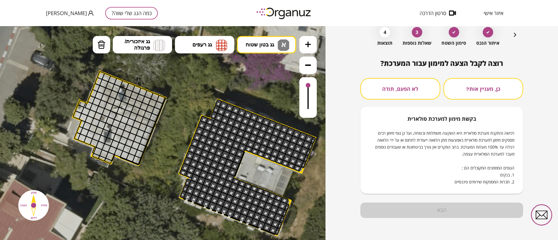
scroll to position [30, 0]
click at [452, 88] on button "כן, מעניין אותי!" at bounding box center [483, 88] width 80 height 21
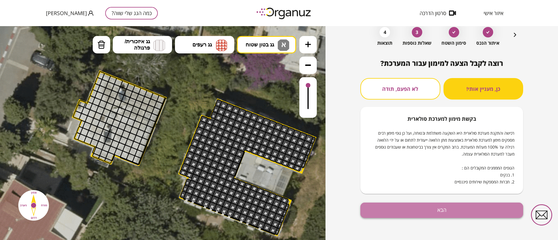
click at [440, 216] on button "הבא" at bounding box center [441, 210] width 163 height 15
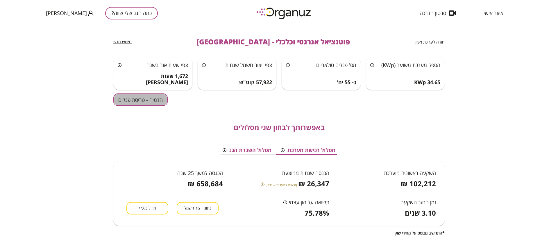
click at [148, 98] on button "הדמיה - פריסת פנלים" at bounding box center [140, 99] width 54 height 12
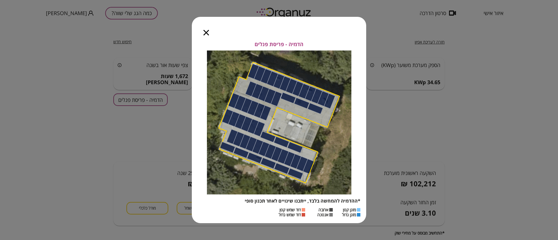
click at [204, 28] on div at bounding box center [206, 29] width 29 height 24
click at [206, 31] on icon "button" at bounding box center [206, 33] width 6 height 6
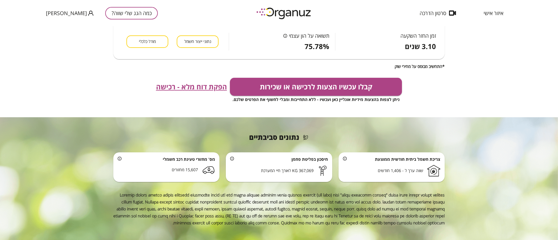
scroll to position [169, 0]
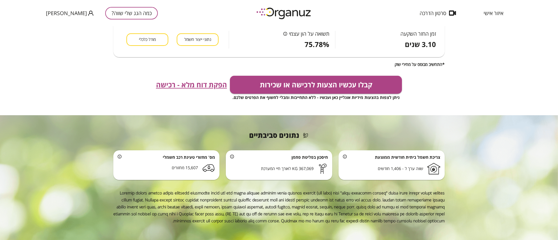
click at [214, 86] on span "הפקת דוח מלא - רכישה" at bounding box center [191, 85] width 71 height 8
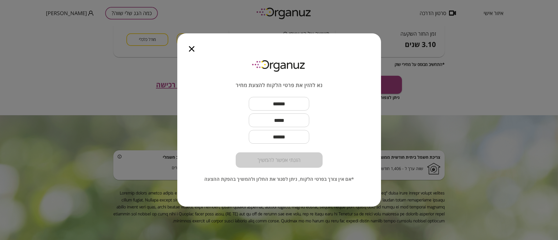
click at [190, 48] on icon "button" at bounding box center [192, 49] width 6 height 6
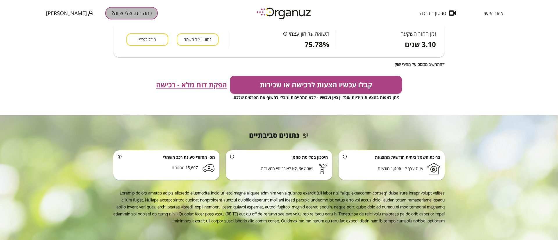
click at [121, 17] on button "כמה הגג שלי שווה?" at bounding box center [131, 13] width 53 height 12
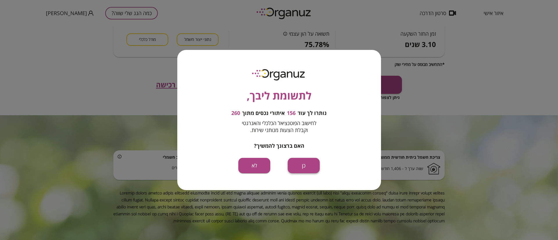
click at [297, 165] on button "כן" at bounding box center [303, 165] width 32 height 15
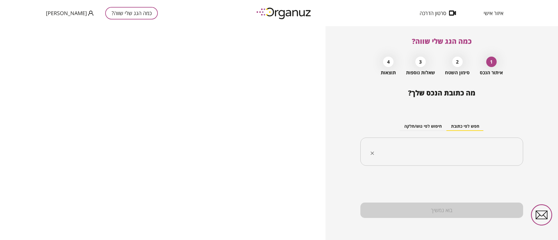
click at [408, 153] on input "text" at bounding box center [443, 152] width 144 height 15
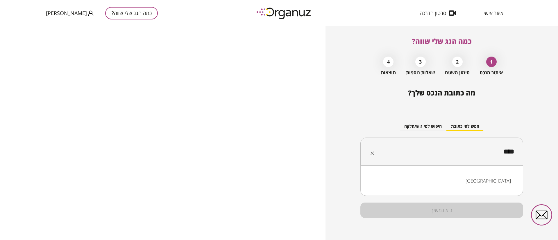
click at [503, 182] on li "[GEOGRAPHIC_DATA]" at bounding box center [442, 181] width 148 height 10
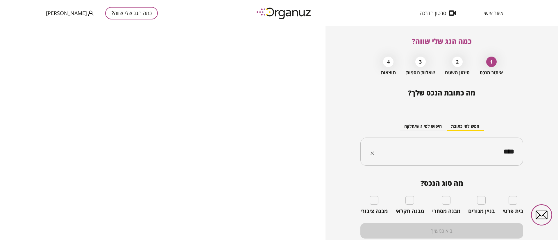
type input "****"
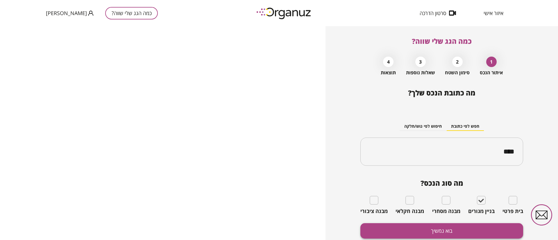
click at [480, 226] on button "בוא נמשיך" at bounding box center [441, 230] width 163 height 15
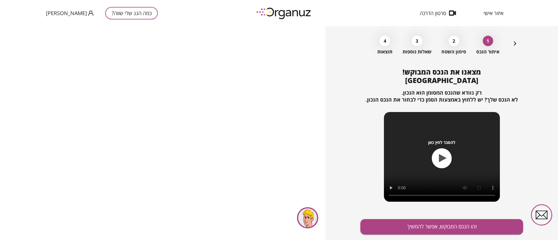
scroll to position [37, 0]
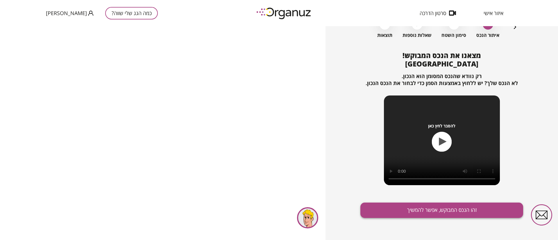
click at [456, 206] on button "זהו הנכס המבוקש, אפשר להמשיך" at bounding box center [441, 210] width 163 height 15
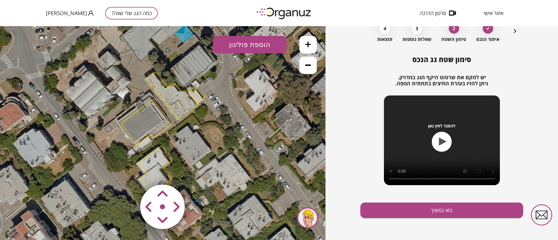
click at [306, 46] on icon at bounding box center [308, 45] width 6 height 6
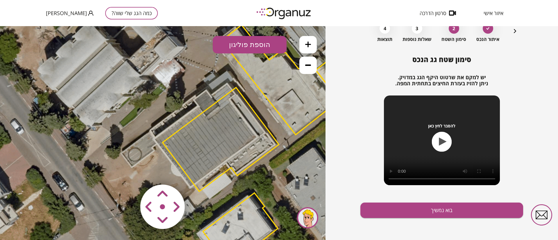
drag, startPoint x: 194, startPoint y: 139, endPoint x: 265, endPoint y: 130, distance: 71.4
click at [249, 148] on polygon at bounding box center [220, 140] width 116 height 104
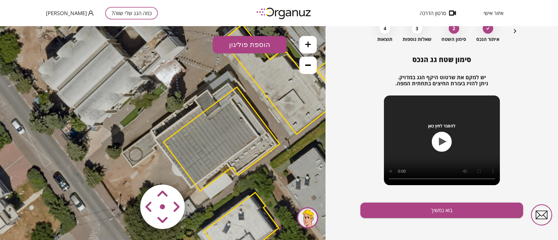
click at [128, 172] on area at bounding box center [128, 172] width 0 height 0
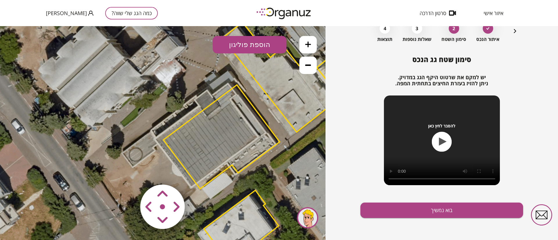
click at [128, 172] on area at bounding box center [128, 172] width 0 height 0
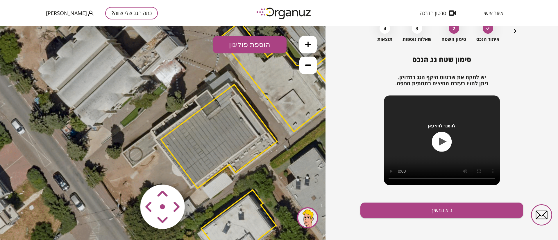
click at [128, 172] on area at bounding box center [128, 172] width 0 height 0
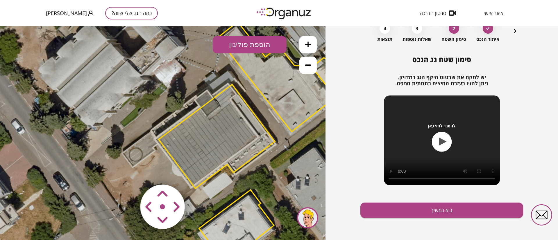
click at [128, 172] on area at bounding box center [128, 172] width 0 height 0
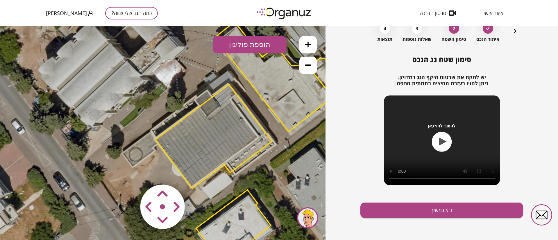
click at [128, 172] on area at bounding box center [128, 172] width 0 height 0
click at [108, 11] on button "כמה הגג שלי שווה?" at bounding box center [131, 13] width 53 height 12
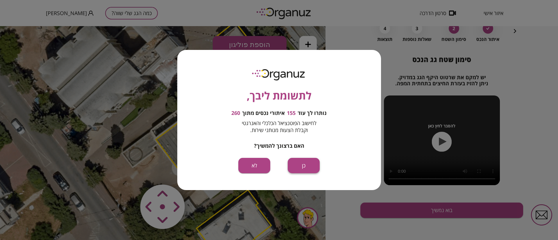
click at [309, 165] on button "כן" at bounding box center [303, 165] width 32 height 15
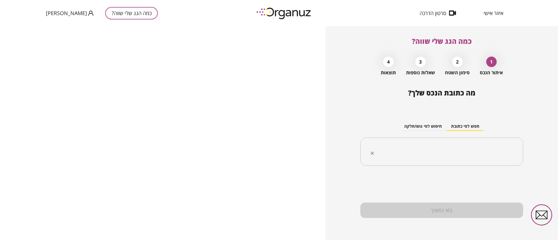
click at [417, 162] on div "​" at bounding box center [441, 152] width 163 height 28
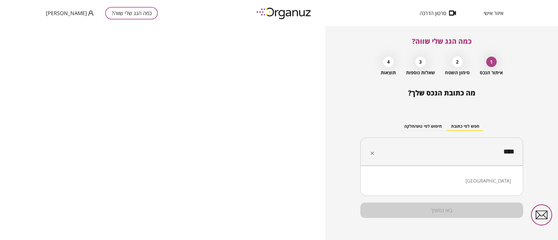
click at [442, 178] on li "[GEOGRAPHIC_DATA]" at bounding box center [442, 181] width 148 height 10
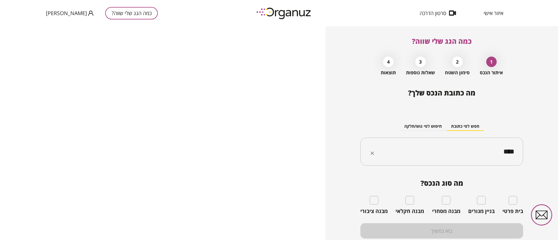
type input "****"
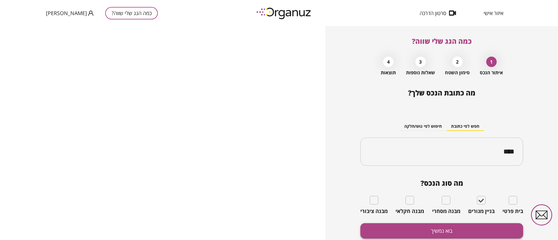
click at [474, 223] on button "בוא נמשיך" at bounding box center [441, 230] width 163 height 15
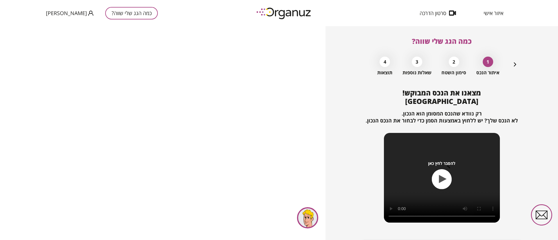
scroll to position [37, 0]
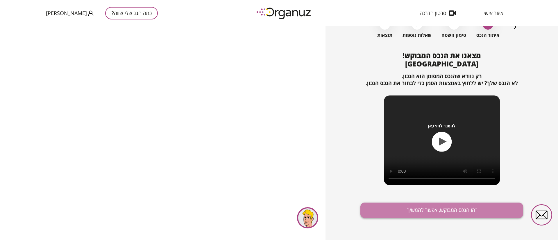
click at [455, 212] on button "זהו הנכס המבוקש, אפשר להמשיך" at bounding box center [441, 210] width 163 height 15
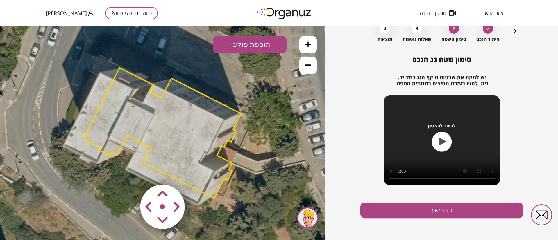
click at [128, 172] on area at bounding box center [128, 172] width 0 height 0
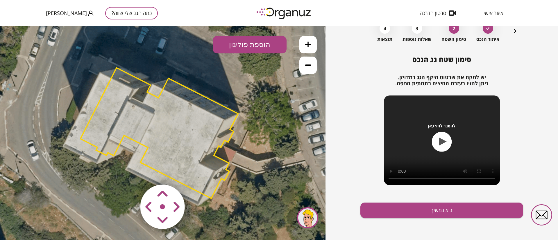
click at [128, 172] on area at bounding box center [128, 172] width 0 height 0
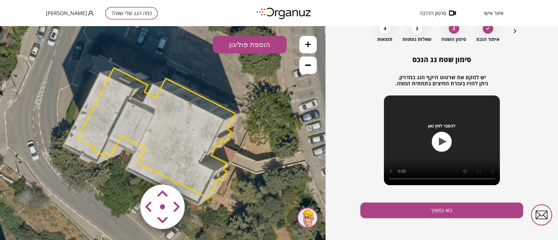
click at [128, 172] on area at bounding box center [128, 172] width 0 height 0
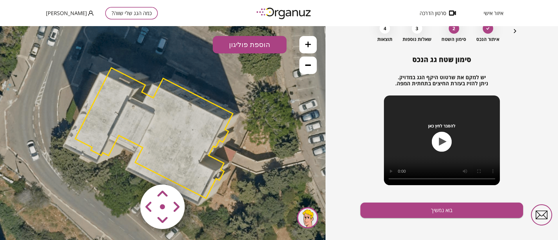
click at [128, 172] on area at bounding box center [128, 172] width 0 height 0
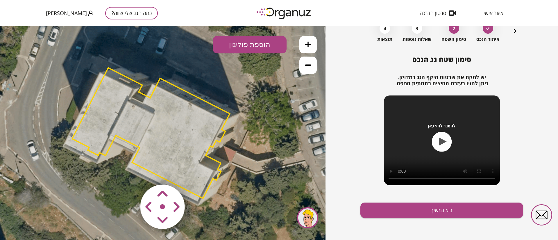
click at [128, 172] on area at bounding box center [128, 172] width 0 height 0
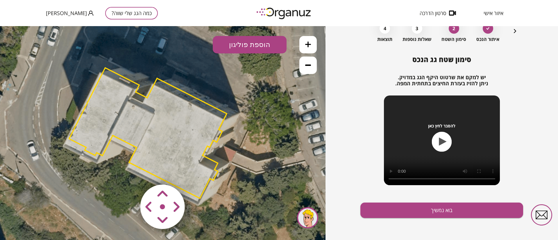
click at [128, 172] on area at bounding box center [128, 172] width 0 height 0
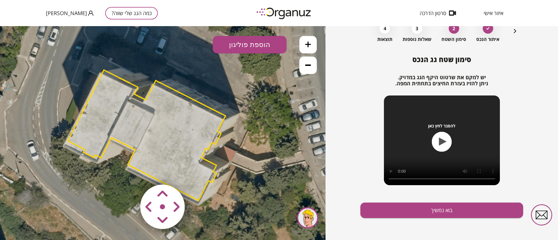
click at [128, 172] on area at bounding box center [128, 172] width 0 height 0
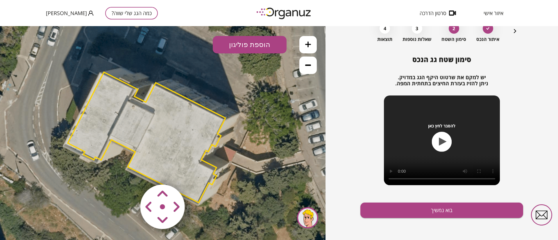
click at [128, 172] on area at bounding box center [128, 172] width 0 height 0
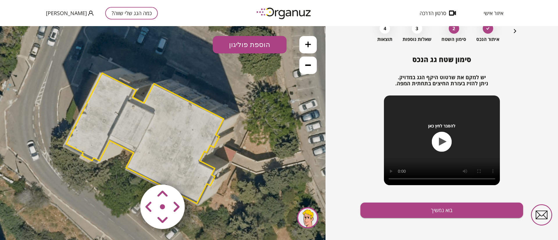
click at [128, 172] on area at bounding box center [128, 172] width 0 height 0
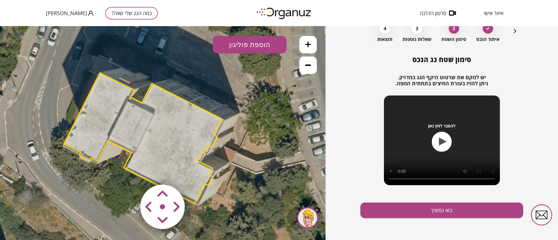
click at [128, 172] on area at bounding box center [128, 172] width 0 height 0
drag, startPoint x: 177, startPoint y: 207, endPoint x: 165, endPoint y: 198, distance: 14.7
click at [128, 172] on area at bounding box center [128, 172] width 0 height 0
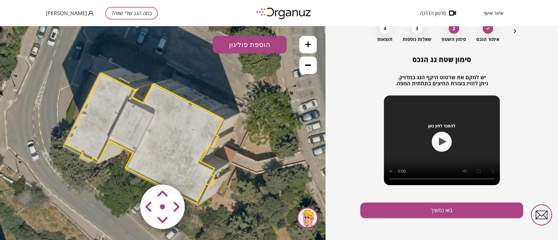
click at [128, 172] on area at bounding box center [128, 172] width 0 height 0
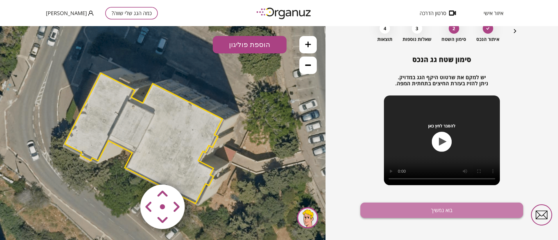
click at [443, 211] on button "בוא נמשיך" at bounding box center [441, 210] width 163 height 15
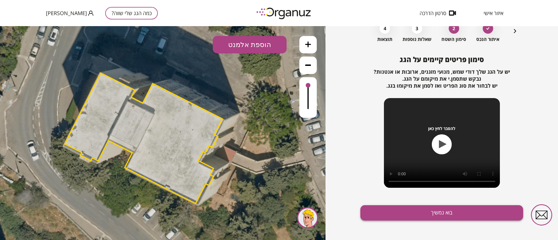
click at [419, 220] on button "בוא נמשיך" at bounding box center [441, 212] width 163 height 15
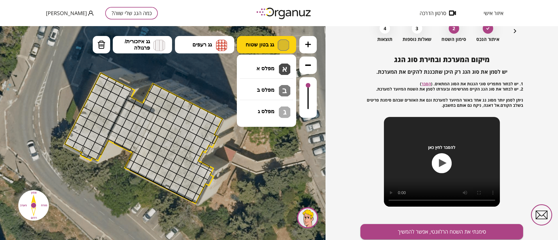
click at [280, 44] on img at bounding box center [283, 44] width 12 height 11
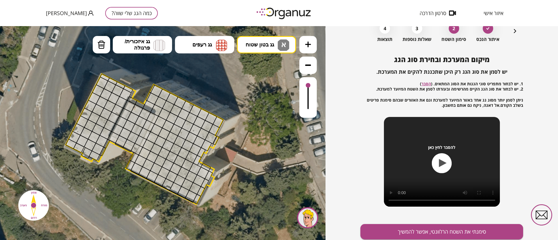
drag, startPoint x: 273, startPoint y: 66, endPoint x: 270, endPoint y: 67, distance: 3.2
click at [273, 66] on div ".st0 { fill: #FFFFFF; } 10" at bounding box center [162, 133] width 325 height 214
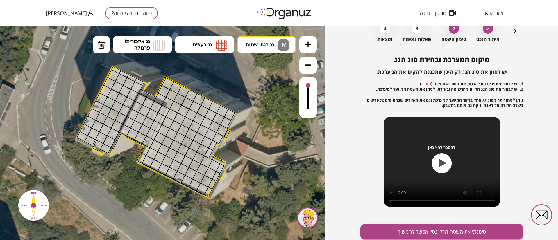
drag, startPoint x: 222, startPoint y: 114, endPoint x: 234, endPoint y: 106, distance: 14.5
click at [234, 106] on icon at bounding box center [174, 125] width 483 height 483
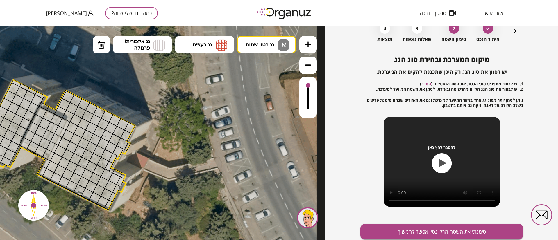
drag, startPoint x: 272, startPoint y: 93, endPoint x: 172, endPoint y: 106, distance: 100.5
click at [172, 106] on icon at bounding box center [74, 138] width 483 height 483
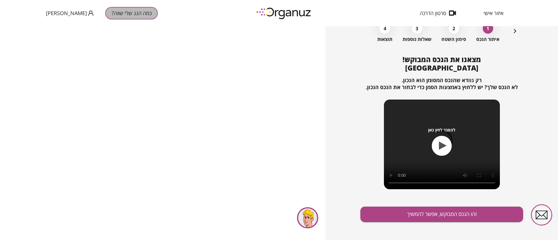
click at [115, 17] on button "כמה הגג שלי שווה?" at bounding box center [131, 13] width 53 height 12
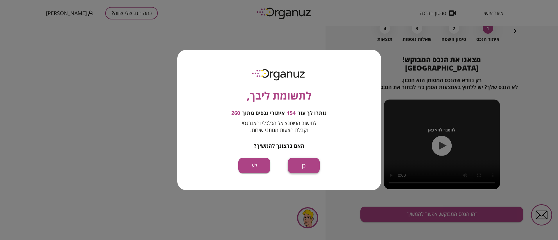
click at [301, 161] on button "כן" at bounding box center [303, 165] width 32 height 15
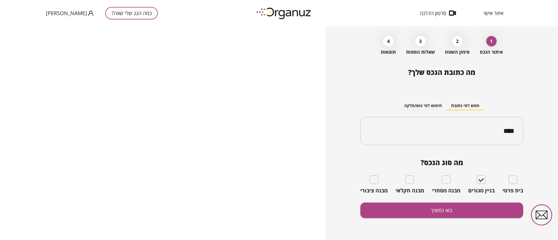
scroll to position [21, 0]
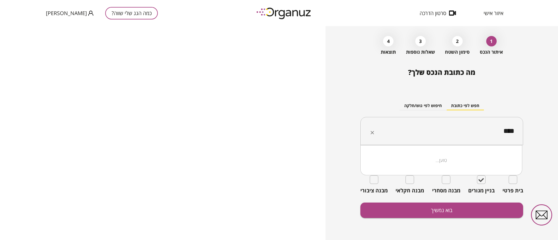
click at [422, 138] on input "****" at bounding box center [443, 131] width 144 height 15
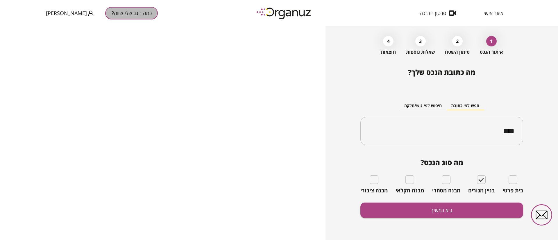
click at [105, 14] on button "כמה הגג שלי שווה?" at bounding box center [131, 13] width 53 height 12
click at [274, 14] on img at bounding box center [284, 13] width 64 height 16
click at [269, 15] on img at bounding box center [284, 13] width 64 height 16
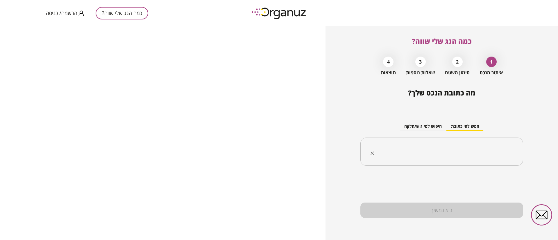
click at [443, 156] on input "text" at bounding box center [443, 152] width 144 height 15
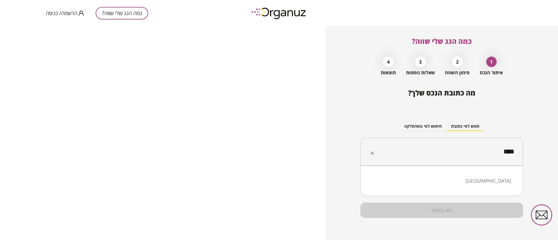
click at [479, 183] on li "[GEOGRAPHIC_DATA]" at bounding box center [442, 181] width 148 height 10
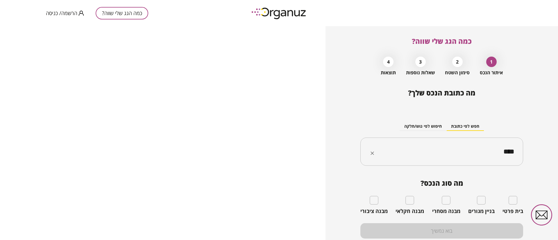
type input "****"
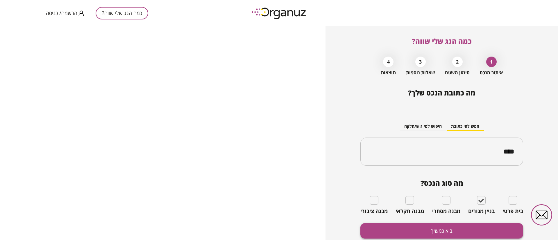
click at [467, 231] on button "בוא נמשיך" at bounding box center [441, 230] width 163 height 15
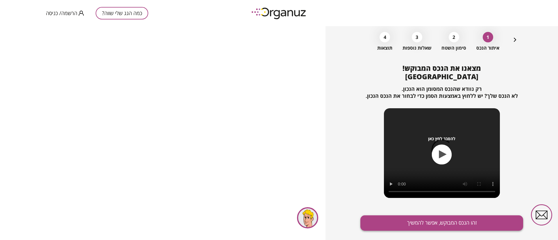
scroll to position [37, 0]
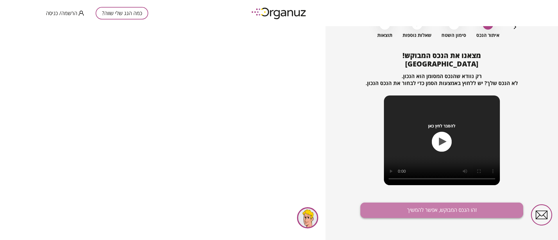
click at [430, 208] on button "זהו הנכס המבוקש, אפשר להמשיך" at bounding box center [441, 210] width 163 height 15
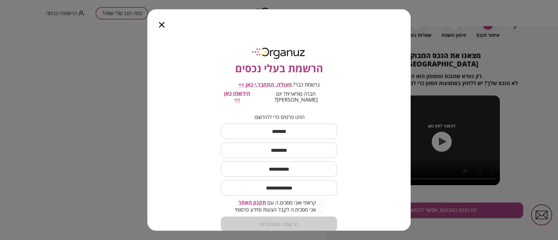
click at [255, 85] on span "מעולה, התחבר.י כאן >>" at bounding box center [264, 84] width 53 height 7
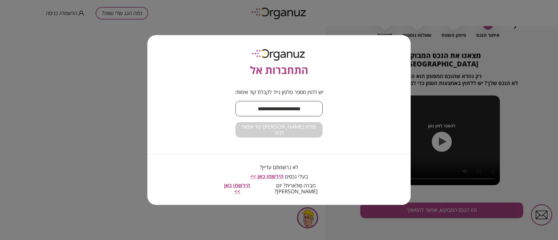
click at [271, 111] on input "text" at bounding box center [278, 108] width 87 height 17
type input "**********"
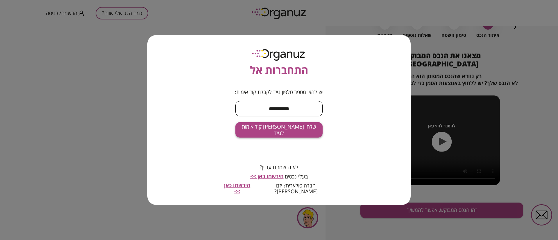
click at [287, 133] on span "שלחו [PERSON_NAME] קוד אימות לנייד" at bounding box center [279, 130] width 78 height 12
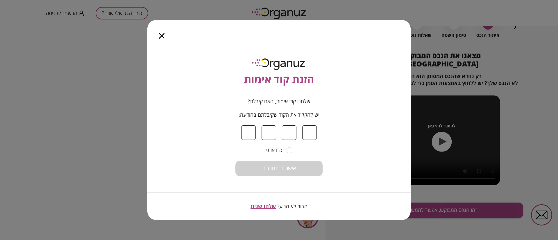
type input "*"
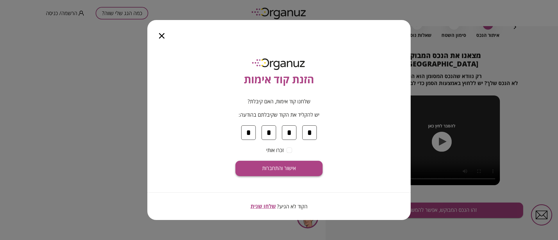
type input "*"
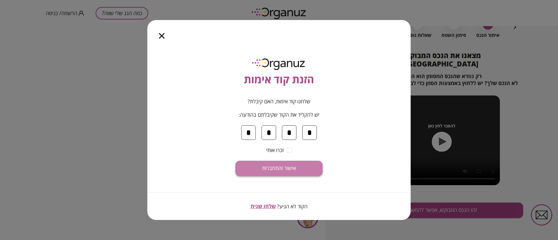
click at [286, 166] on span "אישור והתחברות" at bounding box center [279, 168] width 34 height 6
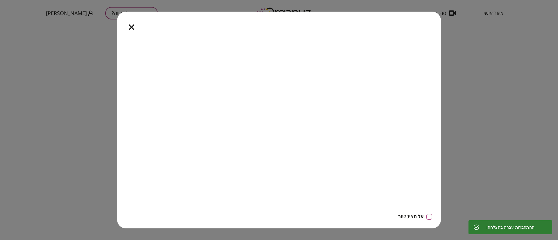
click at [130, 25] on icon "button" at bounding box center [132, 27] width 6 height 6
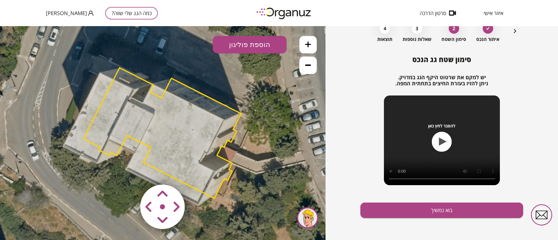
click at [128, 172] on area at bounding box center [128, 172] width 0 height 0
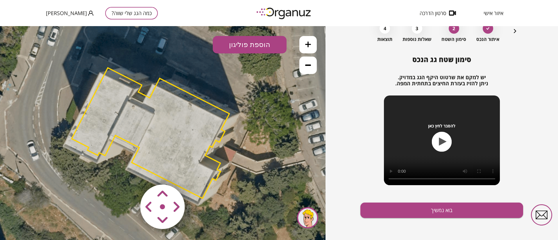
click at [128, 172] on area at bounding box center [128, 172] width 0 height 0
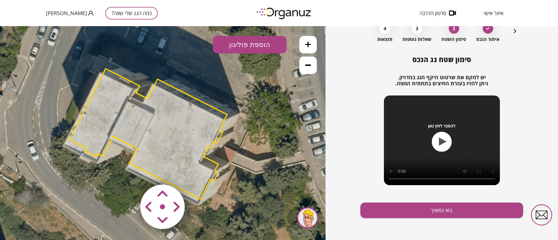
click at [128, 172] on area at bounding box center [128, 172] width 0 height 0
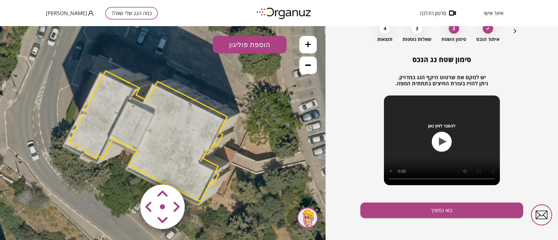
click at [128, 172] on area at bounding box center [128, 172] width 0 height 0
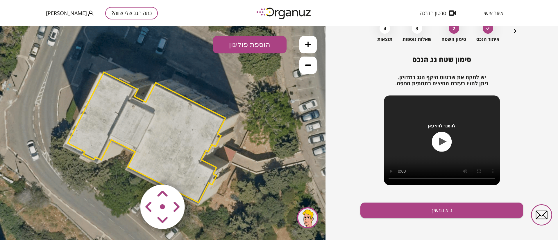
click at [128, 172] on area at bounding box center [128, 172] width 0 height 0
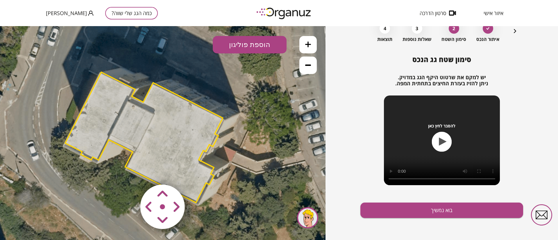
click at [128, 172] on area at bounding box center [128, 172] width 0 height 0
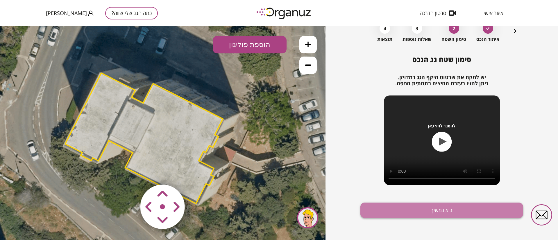
click at [394, 214] on button "בוא נמשיך" at bounding box center [441, 210] width 163 height 15
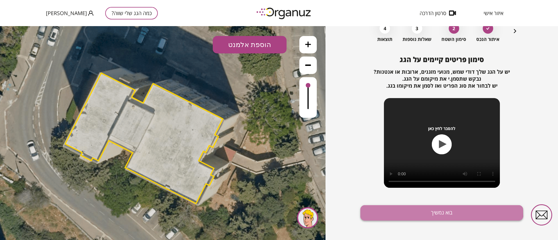
click at [398, 210] on button "בוא נמשיך" at bounding box center [441, 212] width 163 height 15
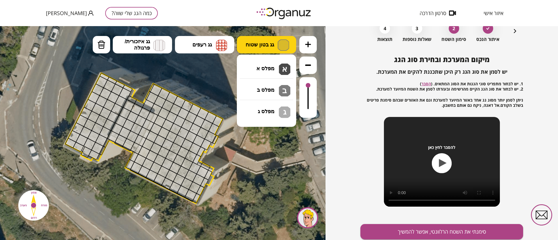
drag, startPoint x: 262, startPoint y: 48, endPoint x: 261, endPoint y: 53, distance: 4.8
click at [262, 48] on button "גג בטון שטוח" at bounding box center [266, 44] width 59 height 17
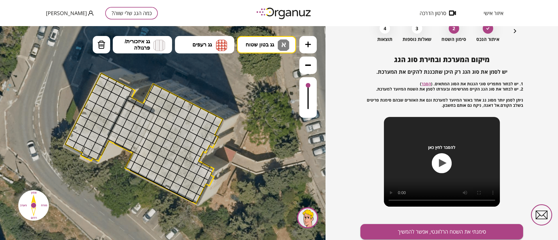
drag, startPoint x: 261, startPoint y: 66, endPoint x: 238, endPoint y: 77, distance: 25.7
click at [261, 67] on div ".st0 { fill: #FFFFFF; } 10" at bounding box center [162, 133] width 325 height 214
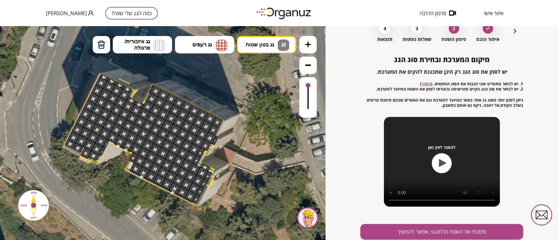
drag, startPoint x: 217, startPoint y: 119, endPoint x: 106, endPoint y: 161, distance: 118.8
click at [106, 161] on div ".st0 { fill: #FFFFFF; }" at bounding box center [161, 132] width 483 height 483
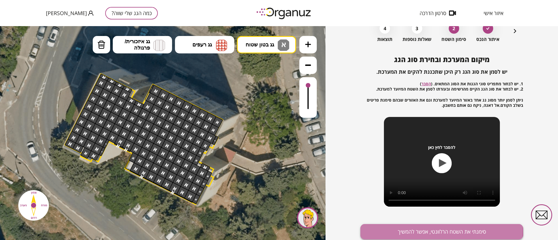
click at [413, 231] on button "סימנתי את השטח הרלוונטי, אפשר להמשיך" at bounding box center [441, 231] width 163 height 15
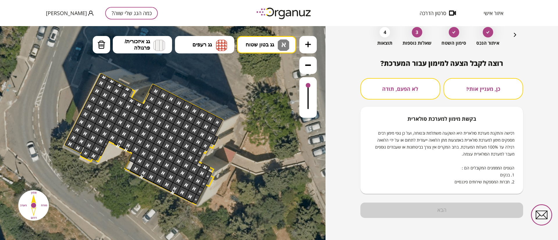
scroll to position [30, 0]
click at [461, 87] on button "כן, מעניין אותי!" at bounding box center [483, 88] width 80 height 21
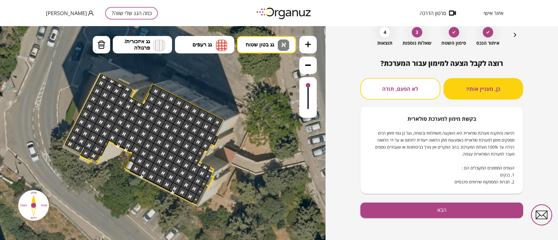
click at [414, 77] on div "רוצה לקבל הצעה למימון עבור המערכת? כן, מעניין אותי! לא הפעם, תודה בקשת [PERSON_…" at bounding box center [441, 126] width 163 height 135
click at [413, 87] on button "לא הפעם, תודה" at bounding box center [400, 88] width 80 height 21
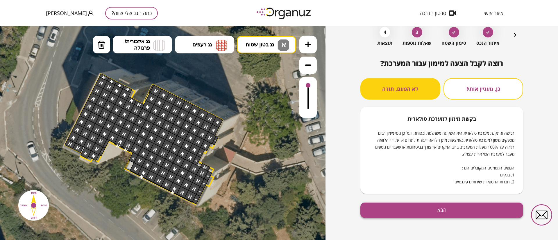
click at [438, 206] on button "הבא" at bounding box center [441, 210] width 163 height 15
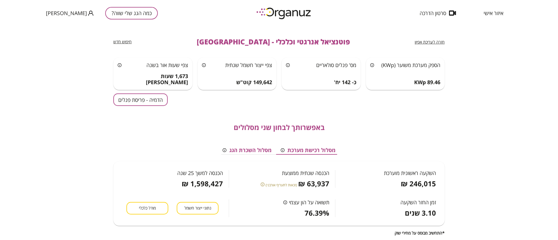
click at [255, 150] on button "מסלול השכרת הגג" at bounding box center [247, 150] width 58 height 9
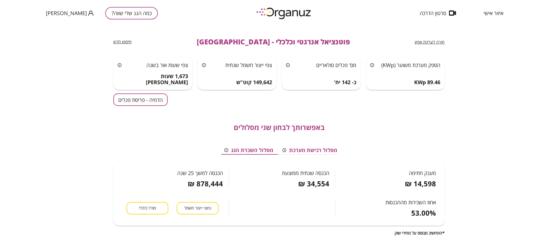
scroll to position [0, -3]
click at [305, 151] on button "מסלול רכישת מערכת" at bounding box center [310, 150] width 64 height 9
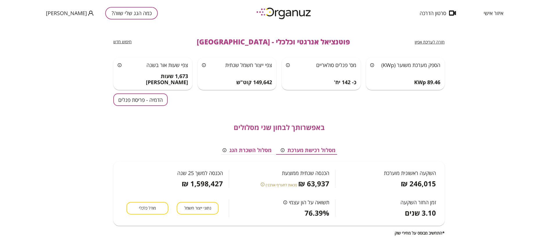
scroll to position [0, 0]
click at [255, 150] on button "מסלול השכרת הגג" at bounding box center [247, 150] width 58 height 9
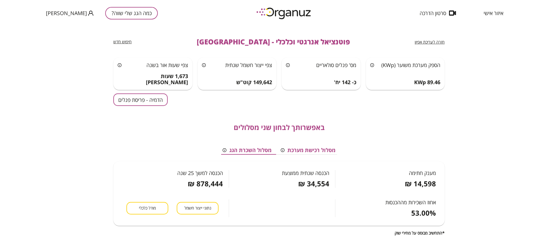
scroll to position [0, -3]
click at [317, 146] on button "מסלול רכישת מערכת" at bounding box center [310, 150] width 64 height 9
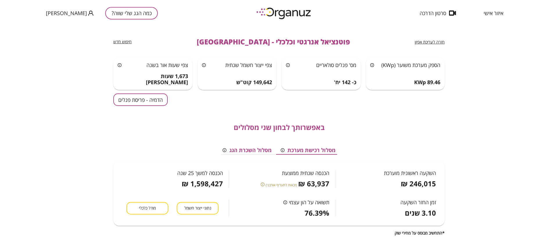
scroll to position [0, 0]
click at [136, 103] on button "הדמיה - פריסת פנלים" at bounding box center [140, 99] width 54 height 12
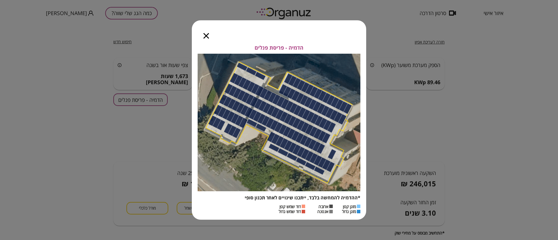
click at [206, 36] on icon "button" at bounding box center [206, 36] width 6 height 6
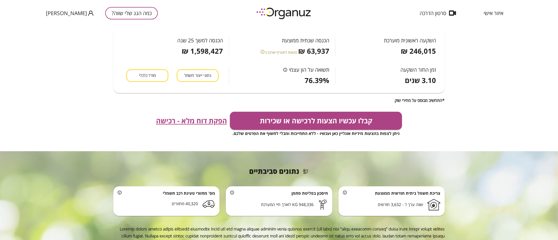
scroll to position [169, 0]
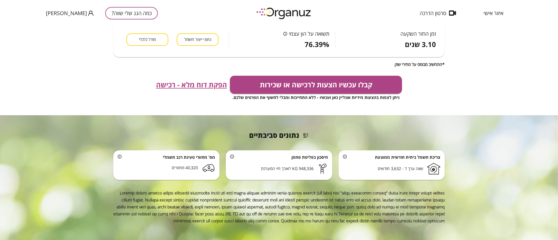
click at [176, 88] on span "הפקת דוח מלא - רכישה" at bounding box center [191, 85] width 71 height 8
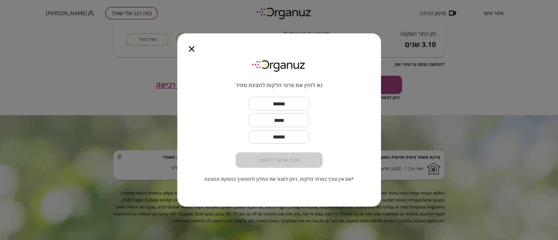
click at [193, 50] on icon "button" at bounding box center [192, 49] width 6 height 6
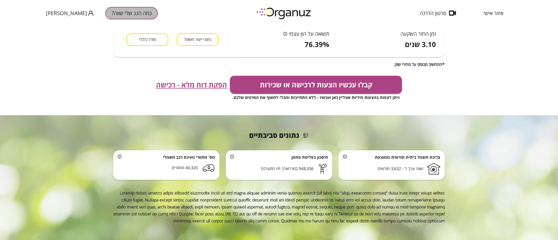
click at [105, 12] on button "כמה הגג שלי שווה?" at bounding box center [131, 13] width 53 height 12
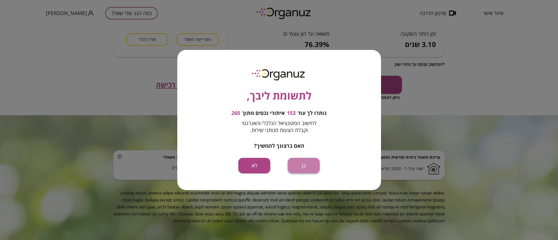
click at [308, 165] on button "כן" at bounding box center [303, 165] width 32 height 15
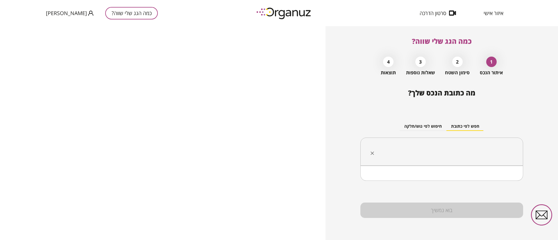
click at [411, 145] on input "text" at bounding box center [443, 152] width 144 height 15
click at [489, 181] on li "[GEOGRAPHIC_DATA]" at bounding box center [442, 181] width 148 height 10
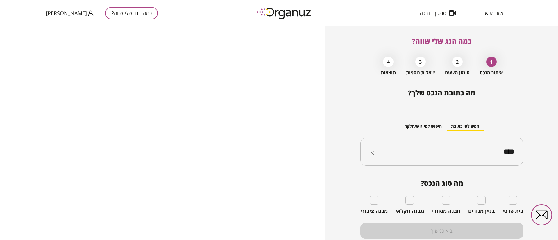
type input "****"
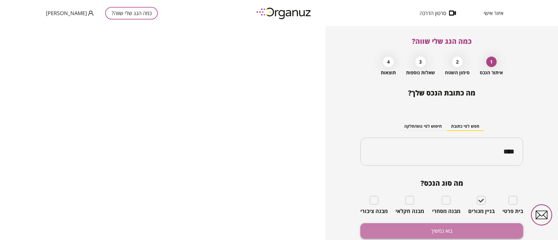
click at [476, 231] on button "בוא נמשיך" at bounding box center [441, 230] width 163 height 15
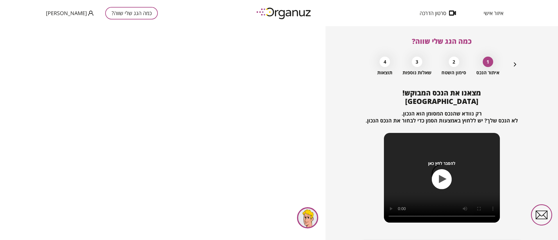
scroll to position [37, 0]
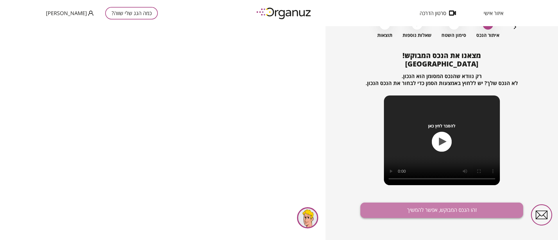
click at [442, 206] on button "זהו הנכס המבוקש, אפשר להמשיך" at bounding box center [441, 210] width 163 height 15
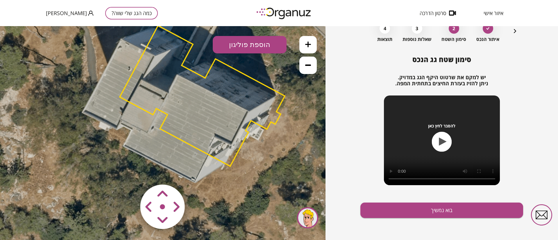
drag, startPoint x: 198, startPoint y: 138, endPoint x: 228, endPoint y: 112, distance: 39.6
click at [228, 112] on polygon at bounding box center [202, 96] width 165 height 141
click at [128, 172] on area at bounding box center [128, 172] width 0 height 0
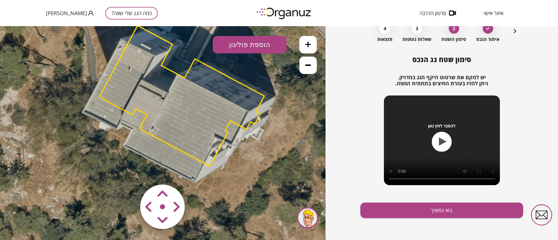
click at [128, 172] on area at bounding box center [128, 172] width 0 height 0
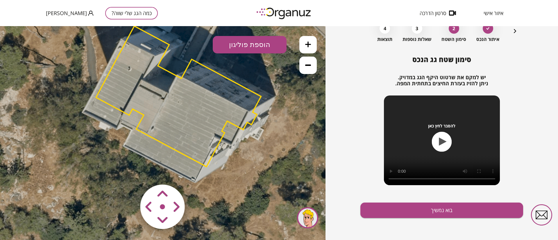
click at [128, 172] on area at bounding box center [128, 172] width 0 height 0
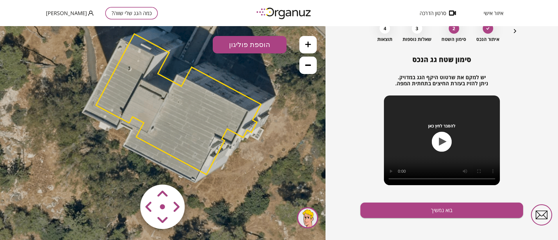
click at [128, 172] on area at bounding box center [128, 172] width 0 height 0
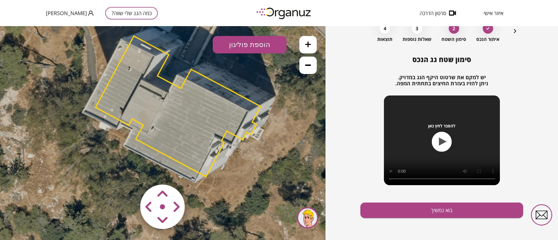
click at [128, 172] on area at bounding box center [128, 172] width 0 height 0
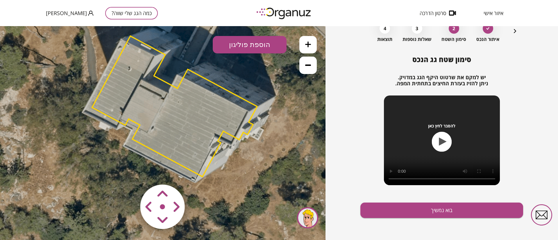
click at [128, 172] on area at bounding box center [128, 172] width 0 height 0
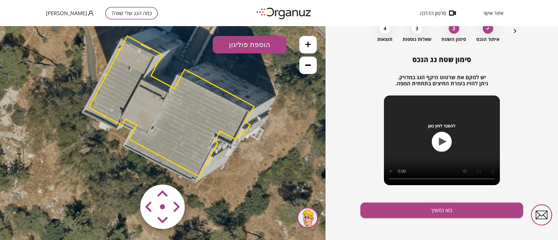
click at [128, 172] on area at bounding box center [128, 172] width 0 height 0
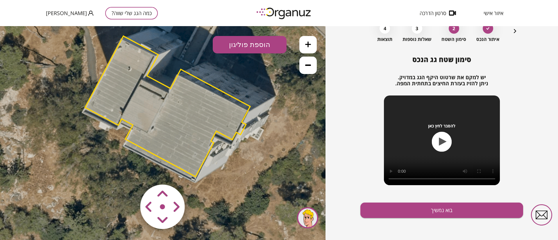
click at [128, 172] on area at bounding box center [128, 172] width 0 height 0
drag, startPoint x: 150, startPoint y: 206, endPoint x: 148, endPoint y: 211, distance: 5.1
click at [128, 172] on area at bounding box center [128, 172] width 0 height 0
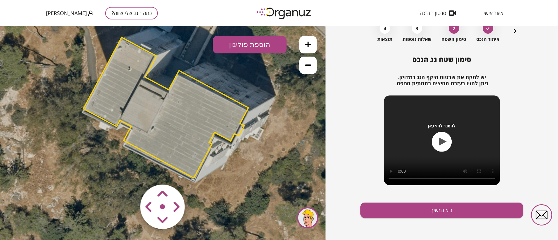
click at [128, 172] on area at bounding box center [128, 172] width 0 height 0
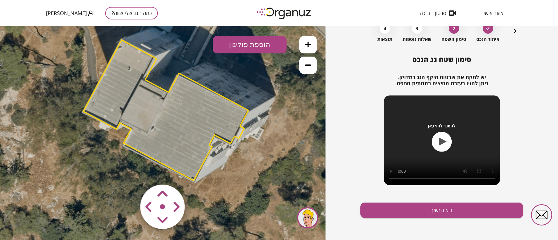
click at [128, 172] on area at bounding box center [128, 172] width 0 height 0
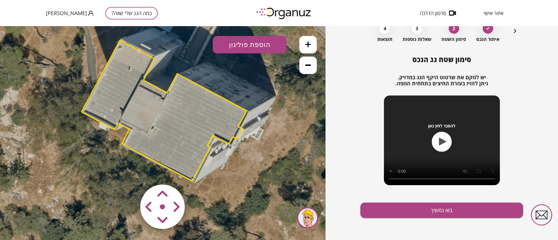
click at [128, 172] on area at bounding box center [128, 172] width 0 height 0
drag, startPoint x: 140, startPoint y: 201, endPoint x: 147, endPoint y: 197, distance: 7.4
click at [128, 172] on area at bounding box center [128, 172] width 0 height 0
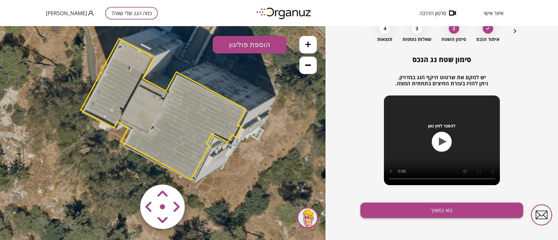
click at [386, 208] on button "בוא נמשיך" at bounding box center [441, 210] width 163 height 15
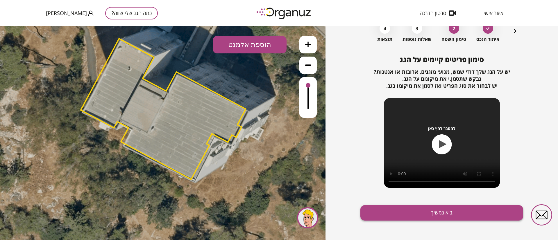
click at [411, 211] on button "בוא נמשיך" at bounding box center [441, 212] width 163 height 15
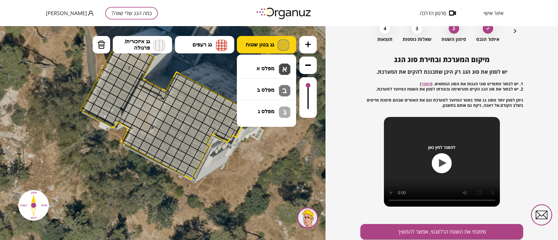
click at [272, 36] on button "גג בטון שטוח" at bounding box center [266, 44] width 59 height 17
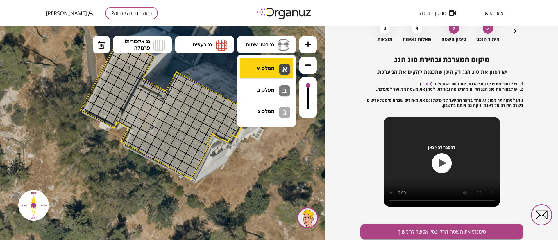
click at [266, 66] on div ".st0 { fill: #FFFFFF; } 10" at bounding box center [162, 133] width 325 height 214
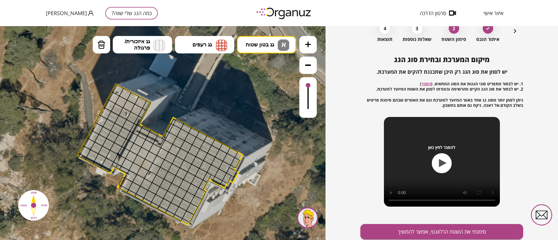
drag, startPoint x: 243, startPoint y: 110, endPoint x: 239, endPoint y: 161, distance: 51.3
click at [240, 157] on polygon at bounding box center [160, 154] width 165 height 141
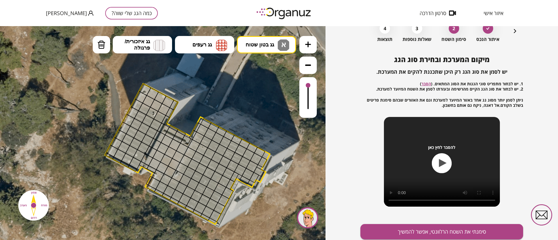
drag, startPoint x: 233, startPoint y: 168, endPoint x: 263, endPoint y: 155, distance: 33.3
click at [263, 155] on polygon at bounding box center [187, 154] width 165 height 141
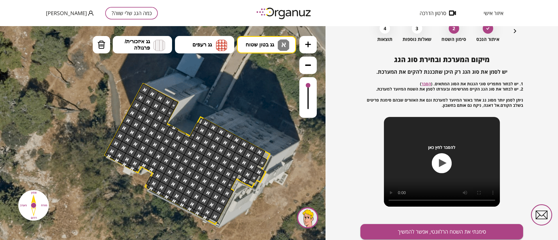
drag, startPoint x: 260, startPoint y: 152, endPoint x: 264, endPoint y: 164, distance: 13.2
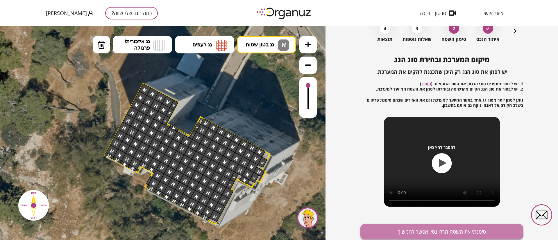
click at [399, 230] on button "סימנתי את השטח הרלוונטי, אפשר להמשיך" at bounding box center [441, 231] width 163 height 15
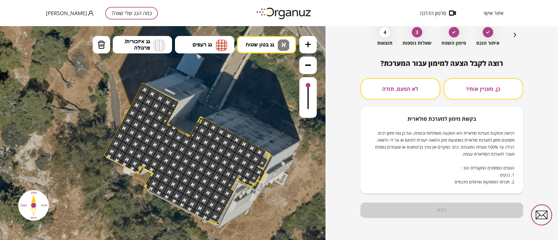
scroll to position [30, 0]
drag, startPoint x: 423, startPoint y: 95, endPoint x: 421, endPoint y: 105, distance: 10.4
click at [422, 97] on button "לא הפעם, תודה" at bounding box center [400, 88] width 80 height 21
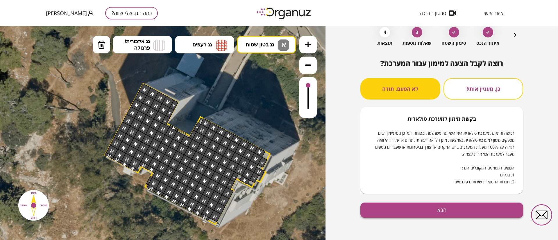
click at [437, 209] on button "הבא" at bounding box center [441, 210] width 163 height 15
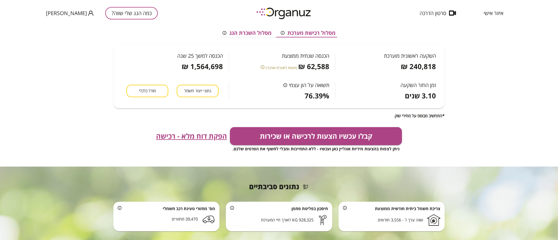
scroll to position [131, 0]
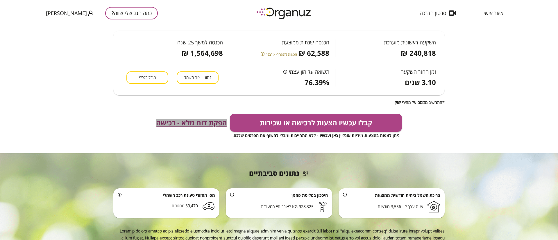
click at [206, 126] on span "הפקת דוח מלא - רכישה" at bounding box center [191, 123] width 71 height 8
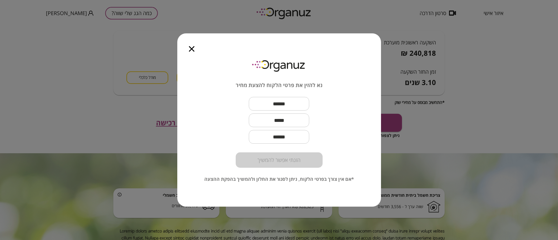
click at [191, 48] on icon "button" at bounding box center [192, 49] width 6 height 6
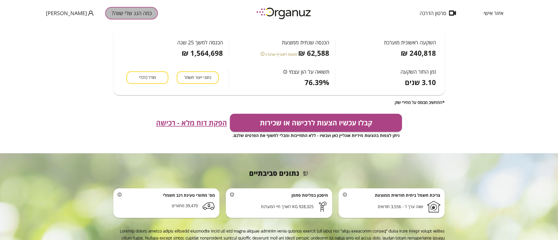
click at [106, 14] on button "כמה הגג שלי שווה?" at bounding box center [131, 13] width 53 height 12
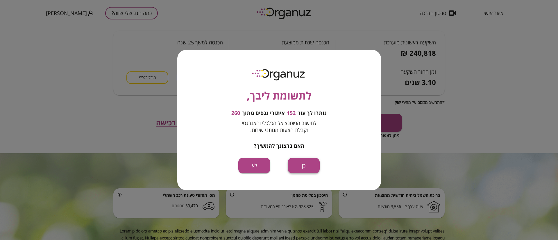
click at [296, 160] on button "כן" at bounding box center [303, 165] width 32 height 15
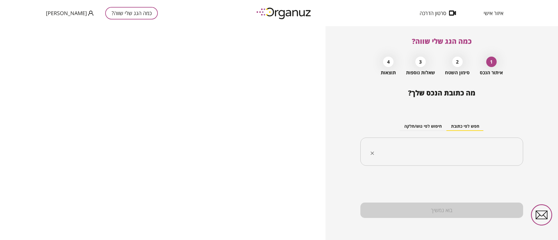
click at [409, 152] on input "text" at bounding box center [443, 152] width 144 height 15
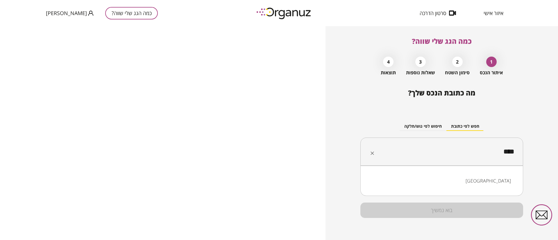
click at [455, 180] on li "[GEOGRAPHIC_DATA]" at bounding box center [442, 181] width 148 height 10
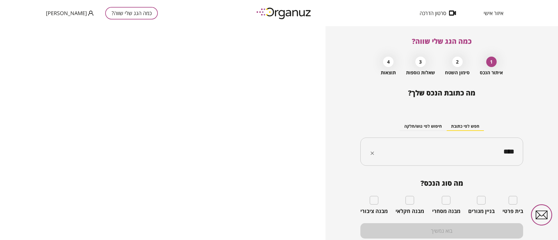
type input "****"
